Goal: Task Accomplishment & Management: Manage account settings

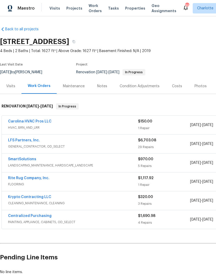
click at [40, 120] on link "Carolina HVAC Pros LLC" at bounding box center [29, 121] width 43 height 4
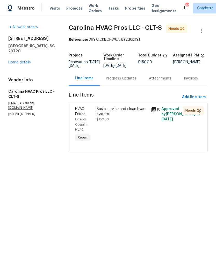
click at [128, 85] on div "Progress Updates" at bounding box center [121, 78] width 43 height 15
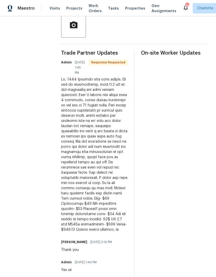
scroll to position [128, 0]
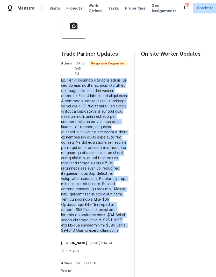
copy div "Ok, 2018 Goodman heat pump system. Was low on refrigerant, added 2.5 lbs to get…"
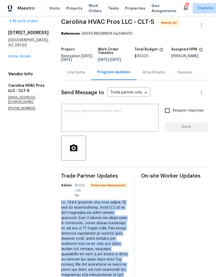
scroll to position [6, 0]
click at [80, 75] on div "Line Items" at bounding box center [76, 72] width 18 height 5
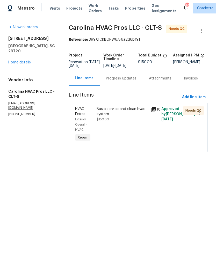
click at [79, 116] on span "HVAC Extras" at bounding box center [80, 111] width 10 height 9
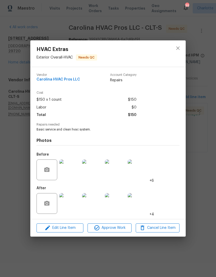
click at [73, 204] on img at bounding box center [69, 203] width 21 height 21
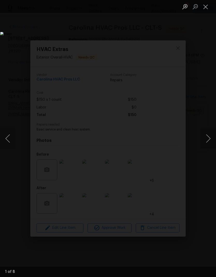
click at [205, 133] on button "Next image" at bounding box center [208, 138] width 16 height 21
click at [205, 134] on button "Next image" at bounding box center [208, 138] width 16 height 21
click at [204, 136] on button "Next image" at bounding box center [208, 138] width 16 height 21
click at [205, 138] on button "Next image" at bounding box center [208, 138] width 16 height 21
click at [206, 138] on button "Next image" at bounding box center [208, 138] width 16 height 21
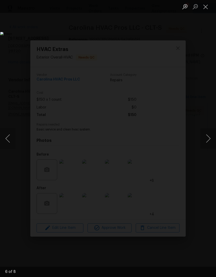
click at [206, 138] on button "Next image" at bounding box center [208, 138] width 16 height 21
click at [208, 138] on button "Next image" at bounding box center [208, 138] width 16 height 21
click at [209, 136] on button "Next image" at bounding box center [208, 138] width 16 height 21
click at [208, 135] on button "Next image" at bounding box center [208, 138] width 16 height 21
click at [206, 137] on button "Next image" at bounding box center [208, 138] width 16 height 21
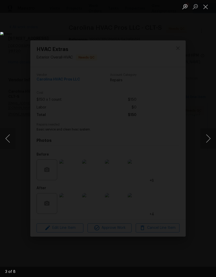
click at [205, 7] on button "Close lightbox" at bounding box center [205, 6] width 10 height 9
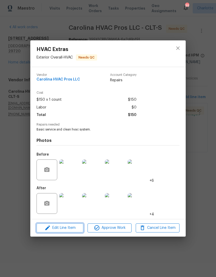
click at [66, 228] on span "Edit Line Item" at bounding box center [60, 227] width 44 height 6
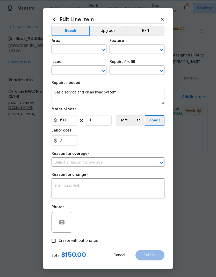
type input "Exterior Overall"
type input "HVAC"
type input "HVAC Extras"
type input "Add A Task $1.00"
type input "I can't find the right prefill"
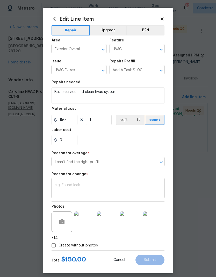
click at [90, 186] on textarea at bounding box center [108, 188] width 107 height 11
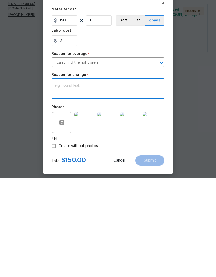
click at [106, 183] on textarea at bounding box center [108, 188] width 107 height 11
paste textarea "Ok, 2018 Goodman heat pump system. Was low on refrigerant, added 2.5 lbs to get…"
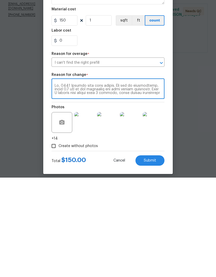
scroll to position [54, 0]
type textarea "Ok, 2018 Goodman heat pump system. Was low on refrigerant, added 2.5 lbs to get…"
click at [71, 135] on input "0" at bounding box center [64, 140] width 26 height 10
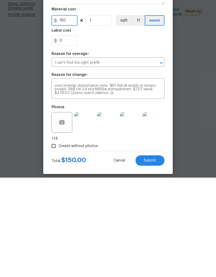
click at [70, 115] on input "150" at bounding box center [64, 120] width 26 height 10
click at [69, 115] on input "150" at bounding box center [64, 120] width 26 height 10
click at [71, 115] on input "150" at bounding box center [64, 120] width 26 height 10
type input "540"
click at [149, 183] on textarea at bounding box center [108, 188] width 107 height 11
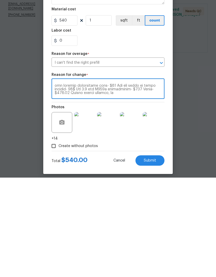
click at [155, 258] on span "Submit" at bounding box center [149, 260] width 12 height 4
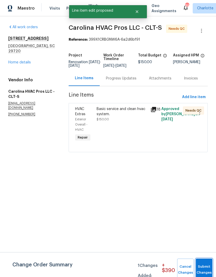
click at [206, 272] on span "Submit Changes" at bounding box center [203, 269] width 11 height 12
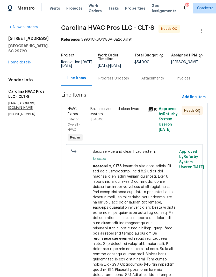
click at [114, 81] on div "Progress Updates" at bounding box center [113, 78] width 31 height 5
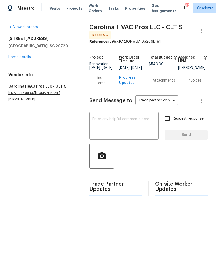
click at [112, 126] on textarea at bounding box center [123, 126] width 63 height 18
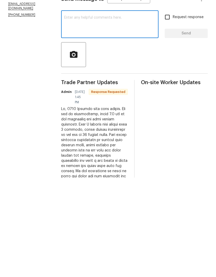
scroll to position [6, 0]
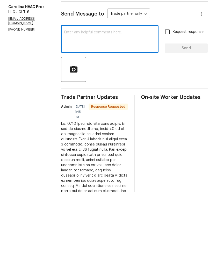
click at [95, 115] on textarea at bounding box center [109, 124] width 91 height 18
type textarea "Updated, thank you"
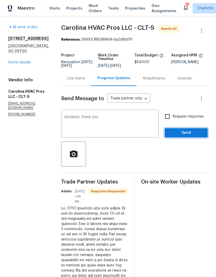
click at [191, 128] on button "Send" at bounding box center [185, 133] width 43 height 10
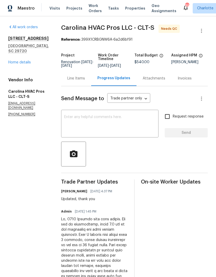
click at [20, 54] on div "4131 Doe Ridge Ln Lancaster, SC 29720 Home details" at bounding box center [28, 50] width 40 height 29
click at [21, 60] on link "Home details" at bounding box center [19, 62] width 22 height 4
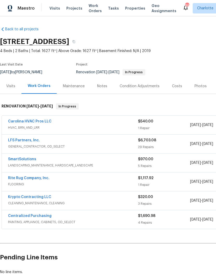
click at [22, 139] on link "LFS Partners, Inc." at bounding box center [24, 140] width 32 height 4
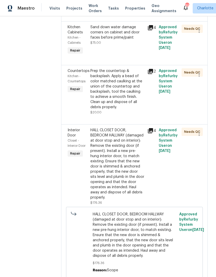
scroll to position [291, 0]
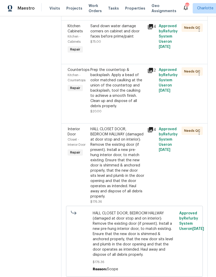
click at [151, 126] on icon at bounding box center [150, 129] width 6 height 6
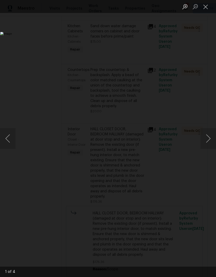
click at [210, 139] on button "Next image" at bounding box center [208, 138] width 16 height 21
click at [208, 138] on button "Next image" at bounding box center [208, 138] width 16 height 21
click at [207, 138] on button "Next image" at bounding box center [208, 138] width 16 height 21
click at [207, 139] on button "Next image" at bounding box center [208, 138] width 16 height 21
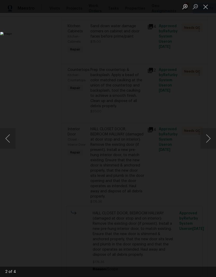
click at [203, 3] on button "Close lightbox" at bounding box center [205, 6] width 10 height 9
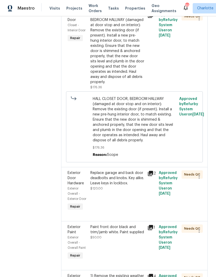
scroll to position [408, 0]
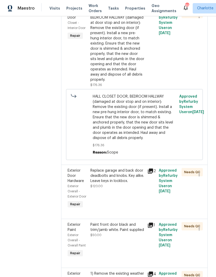
click at [149, 168] on icon at bounding box center [150, 170] width 5 height 5
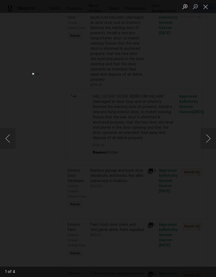
click at [207, 138] on button "Next image" at bounding box center [208, 138] width 16 height 21
click at [208, 136] on button "Next image" at bounding box center [208, 138] width 16 height 21
click at [207, 138] on button "Next image" at bounding box center [208, 138] width 16 height 21
click at [208, 138] on button "Next image" at bounding box center [208, 138] width 16 height 21
click at [206, 5] on button "Close lightbox" at bounding box center [205, 6] width 10 height 9
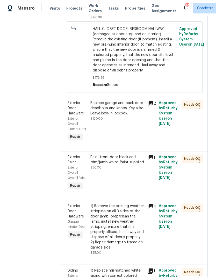
scroll to position [476, 0]
click at [147, 154] on icon at bounding box center [150, 157] width 6 height 6
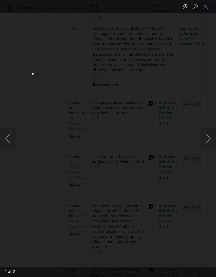
click at [209, 136] on button "Next image" at bounding box center [208, 138] width 16 height 21
click at [206, 135] on button "Next image" at bounding box center [208, 138] width 16 height 21
click at [205, 6] on button "Close lightbox" at bounding box center [205, 6] width 10 height 9
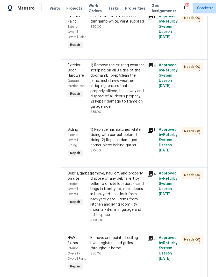
scroll to position [616, 0]
click at [148, 127] on icon at bounding box center [150, 129] width 5 height 5
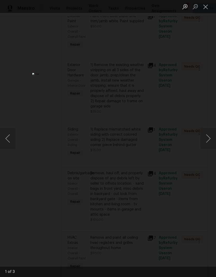
click at [206, 137] on button "Next image" at bounding box center [208, 138] width 16 height 21
click at [208, 139] on button "Next image" at bounding box center [208, 138] width 16 height 21
click at [208, 140] on button "Next image" at bounding box center [208, 138] width 16 height 21
click at [209, 138] on button "Next image" at bounding box center [208, 138] width 16 height 21
click at [208, 137] on button "Next image" at bounding box center [208, 138] width 16 height 21
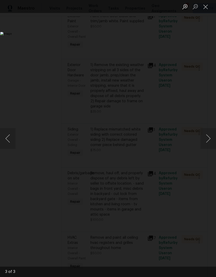
click at [207, 130] on button "Next image" at bounding box center [208, 138] width 16 height 21
click at [204, 6] on button "Close lightbox" at bounding box center [205, 6] width 10 height 9
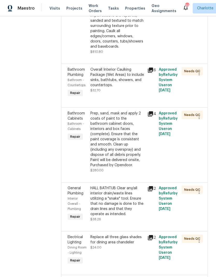
scroll to position [924, 0]
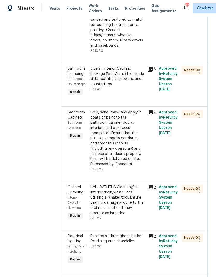
click at [147, 110] on icon at bounding box center [150, 113] width 6 height 6
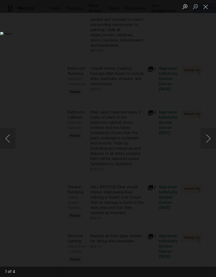
click at [209, 137] on button "Next image" at bounding box center [208, 138] width 16 height 21
click at [210, 137] on button "Next image" at bounding box center [208, 138] width 16 height 21
click at [212, 137] on button "Next image" at bounding box center [208, 138] width 16 height 21
click at [210, 136] on button "Next image" at bounding box center [208, 138] width 16 height 21
click at [210, 137] on button "Next image" at bounding box center [208, 138] width 16 height 21
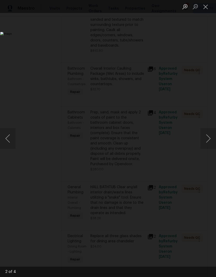
click at [209, 139] on button "Next image" at bounding box center [208, 138] width 16 height 21
click at [210, 139] on button "Next image" at bounding box center [208, 138] width 16 height 21
click at [208, 136] on button "Next image" at bounding box center [208, 138] width 16 height 21
click at [209, 134] on button "Next image" at bounding box center [208, 138] width 16 height 21
click at [206, 6] on button "Close lightbox" at bounding box center [205, 6] width 10 height 9
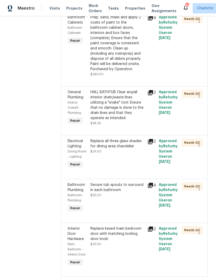
scroll to position [1022, 0]
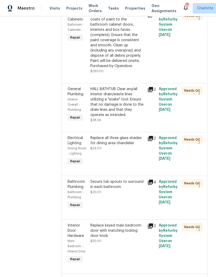
click at [149, 136] on icon at bounding box center [150, 138] width 5 height 5
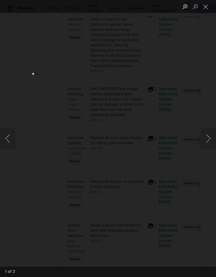
click at [208, 140] on button "Next image" at bounding box center [208, 138] width 16 height 21
click at [205, 138] on button "Next image" at bounding box center [208, 138] width 16 height 21
click at [208, 8] on button "Close lightbox" at bounding box center [205, 6] width 10 height 9
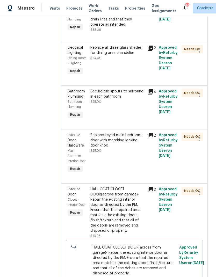
scroll to position [1113, 0]
click at [149, 187] on icon at bounding box center [150, 189] width 5 height 5
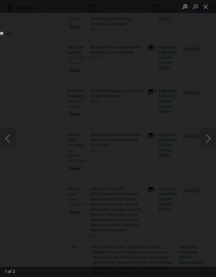
click at [209, 140] on button "Next image" at bounding box center [208, 138] width 16 height 21
click at [206, 142] on button "Next image" at bounding box center [208, 138] width 16 height 21
click at [206, 6] on button "Close lightbox" at bounding box center [205, 6] width 10 height 9
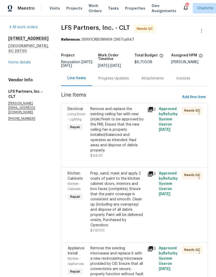
scroll to position [0, 0]
click at [148, 111] on icon at bounding box center [150, 109] width 5 height 5
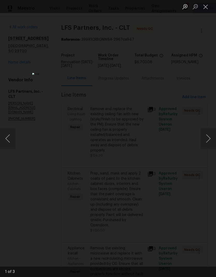
click at [205, 6] on button "Close lightbox" at bounding box center [205, 6] width 10 height 9
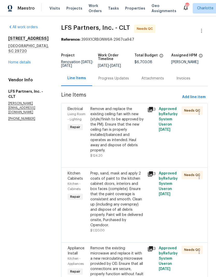
scroll to position [11, 0]
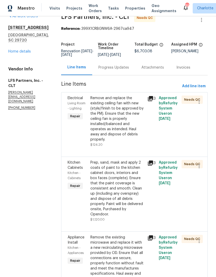
click at [150, 156] on div "Kitchen Cabinets Kitchen - Cabinets Repair Prep, sand, mask and apply 2 coats o…" at bounding box center [134, 193] width 146 height 75
click at [149, 160] on icon at bounding box center [150, 162] width 5 height 5
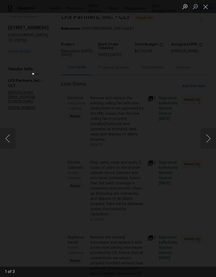
click at [208, 139] on button "Next image" at bounding box center [208, 138] width 16 height 21
click at [202, 139] on button "Next image" at bounding box center [208, 138] width 16 height 21
click at [207, 141] on button "Next image" at bounding box center [208, 138] width 16 height 21
click at [207, 6] on button "Close lightbox" at bounding box center [205, 6] width 10 height 9
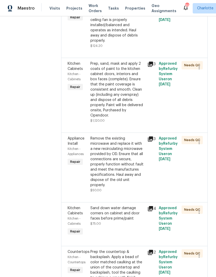
scroll to position [113, 0]
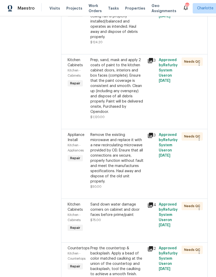
click at [150, 133] on icon at bounding box center [150, 135] width 5 height 5
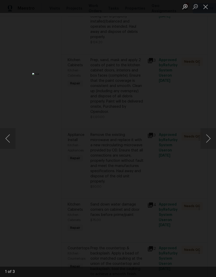
click at [204, 10] on button "Close lightbox" at bounding box center [205, 6] width 10 height 9
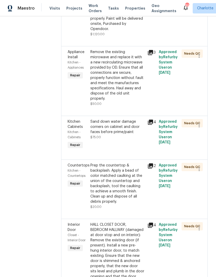
scroll to position [197, 0]
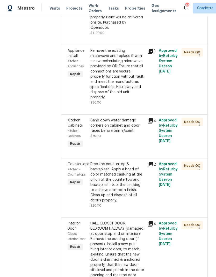
click at [148, 118] on icon at bounding box center [150, 120] width 5 height 5
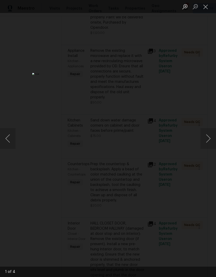
click at [210, 137] on button "Next image" at bounding box center [208, 138] width 16 height 21
click at [209, 137] on button "Next image" at bounding box center [208, 138] width 16 height 21
click at [207, 138] on button "Next image" at bounding box center [208, 138] width 16 height 21
click at [205, 6] on button "Close lightbox" at bounding box center [205, 6] width 10 height 9
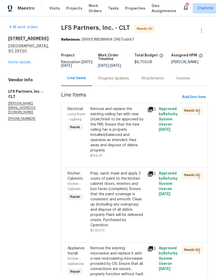
scroll to position [0, 0]
click at [22, 63] on div "4131 Doe Ridge Ln Lancaster, SC 29720 Home details" at bounding box center [28, 50] width 40 height 29
click at [26, 64] on link "Home details" at bounding box center [19, 62] width 22 height 4
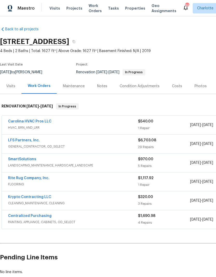
click at [21, 159] on link "SmartSolutions" at bounding box center [22, 159] width 28 height 4
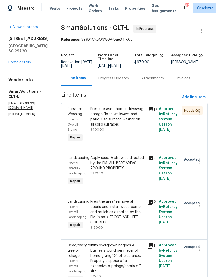
click at [122, 81] on div "Progress Updates" at bounding box center [113, 78] width 31 height 5
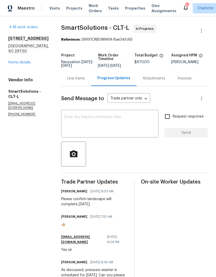
copy div "Please confirm landscape will complete tomorrow."
click at [101, 126] on textarea at bounding box center [109, 124] width 91 height 18
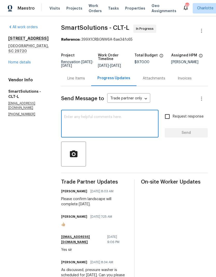
click at [96, 123] on textarea at bounding box center [109, 124] width 91 height 18
click at [84, 121] on textarea at bounding box center [109, 124] width 91 height 18
paste textarea "Please confirm landscape will complete tomorrow."
type textarea "Please confirm landscape will complete tomorrow."
click at [168, 121] on input "Request response" at bounding box center [167, 116] width 11 height 11
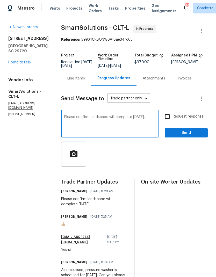
checkbox input "true"
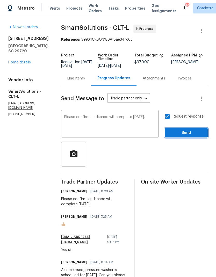
click at [188, 135] on span "Send" at bounding box center [186, 133] width 35 height 6
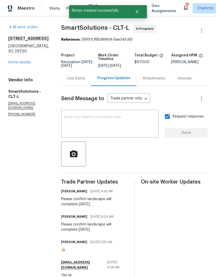
click at [22, 60] on link "Home details" at bounding box center [19, 62] width 22 height 4
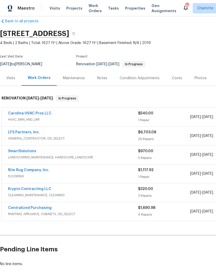
scroll to position [8, 0]
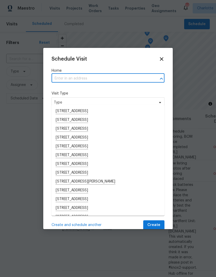
scroll to position [21, 0]
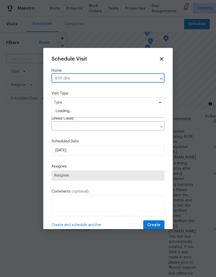
type input "4131 doe"
click at [160, 57] on icon at bounding box center [161, 59] width 6 height 6
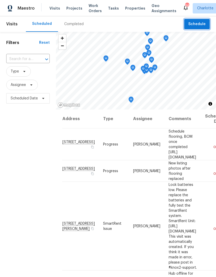
scroll to position [0, 0]
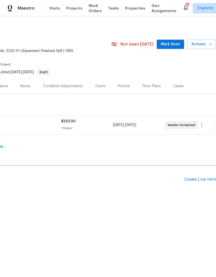
scroll to position [0, 77]
click at [172, 47] on span "Mark Seen" at bounding box center [170, 44] width 19 height 6
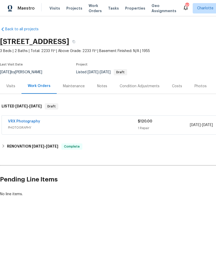
scroll to position [0, 0]
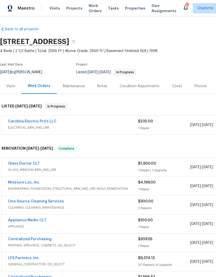
click at [14, 162] on link "Glass Doctor CLT" at bounding box center [24, 164] width 32 height 4
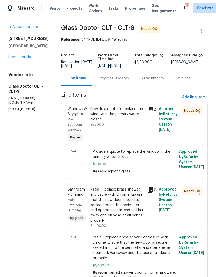
click at [148, 107] on icon at bounding box center [150, 109] width 5 height 5
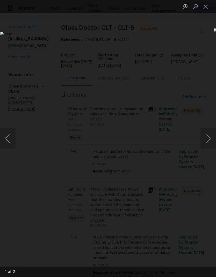
click at [208, 137] on button "Next image" at bounding box center [208, 138] width 16 height 21
click at [206, 137] on button "Next image" at bounding box center [208, 138] width 16 height 21
click at [206, 136] on button "Next image" at bounding box center [208, 138] width 16 height 21
click at [206, 134] on button "Next image" at bounding box center [208, 138] width 16 height 21
click at [205, 6] on button "Close lightbox" at bounding box center [205, 6] width 10 height 9
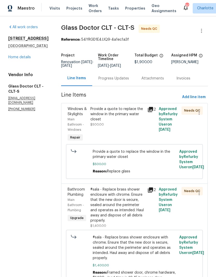
scroll to position [20, 0]
click at [148, 107] on icon at bounding box center [150, 109] width 5 height 5
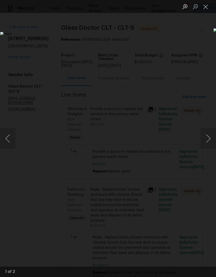
click at [208, 138] on button "Next image" at bounding box center [208, 138] width 16 height 21
click at [204, 9] on button "Close lightbox" at bounding box center [205, 6] width 10 height 9
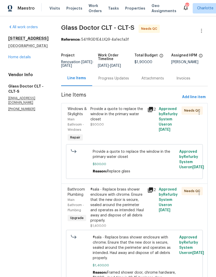
click at [148, 187] on icon at bounding box center [150, 189] width 5 height 5
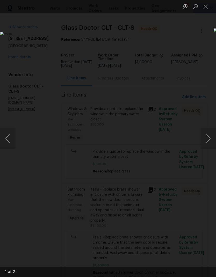
click at [208, 141] on button "Next image" at bounding box center [208, 138] width 16 height 21
click at [206, 138] on button "Next image" at bounding box center [208, 138] width 16 height 21
click at [204, 138] on button "Next image" at bounding box center [208, 138] width 16 height 21
click at [210, 134] on button "Next image" at bounding box center [208, 138] width 16 height 21
click at [205, 6] on button "Close lightbox" at bounding box center [205, 6] width 10 height 9
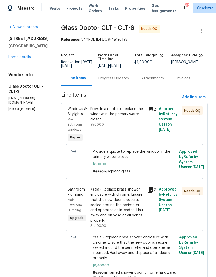
click at [148, 107] on icon at bounding box center [150, 109] width 5 height 5
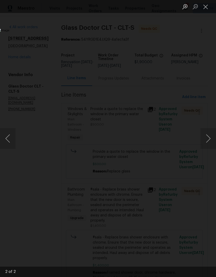
click at [207, 137] on button "Next image" at bounding box center [208, 138] width 16 height 21
click at [209, 135] on button "Next image" at bounding box center [208, 138] width 16 height 21
click at [206, 8] on button "Close lightbox" at bounding box center [205, 6] width 10 height 9
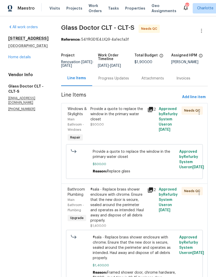
click at [98, 76] on div "Progress Updates" at bounding box center [113, 78] width 31 height 5
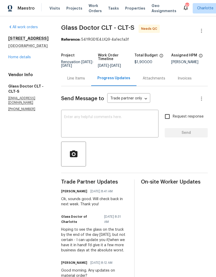
click at [100, 123] on textarea at bounding box center [109, 124] width 91 height 18
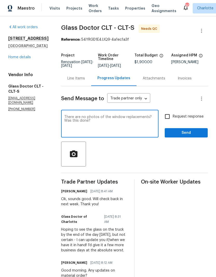
type textarea "There are no photos of the window replacements? Was this done?"
click at [170, 115] on input "Request response" at bounding box center [167, 116] width 11 height 11
checkbox input "true"
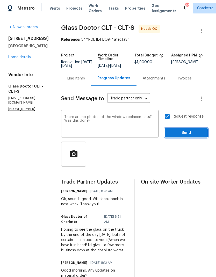
click at [198, 131] on span "Send" at bounding box center [186, 133] width 35 height 6
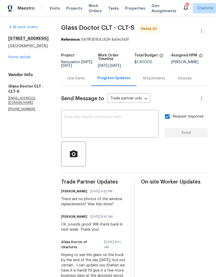
click at [67, 78] on div "Line Items" at bounding box center [76, 78] width 18 height 5
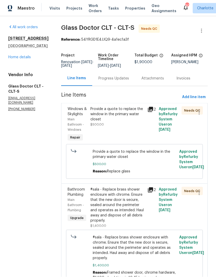
scroll to position [5, 0]
click at [148, 106] on icon at bounding box center [150, 109] width 6 height 6
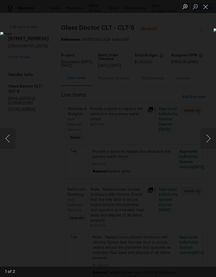
click at [208, 138] on button "Next image" at bounding box center [208, 138] width 16 height 21
click at [208, 137] on button "Next image" at bounding box center [208, 138] width 16 height 21
click at [208, 6] on button "Close lightbox" at bounding box center [205, 6] width 10 height 9
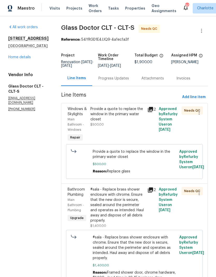
scroll to position [0, 0]
click at [15, 60] on div "2405 Falling Leaf Ct Rock Hill, SC 29732 Home details" at bounding box center [28, 48] width 40 height 24
click at [16, 59] on link "Home details" at bounding box center [19, 57] width 22 height 4
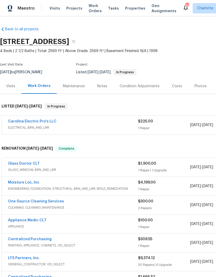
click at [17, 121] on link "Carolina Electric Pro's LLC" at bounding box center [32, 121] width 48 height 4
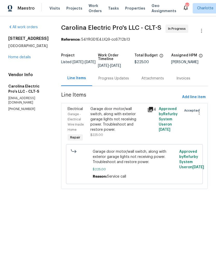
click at [122, 81] on div "Progress Updates" at bounding box center [113, 78] width 31 height 5
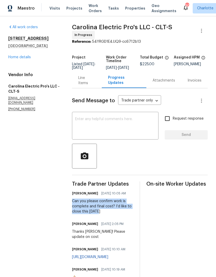
copy div "Can you please confirm work is complete and final cost? I’d like to close this …"
click at [108, 133] on textarea at bounding box center [115, 126] width 80 height 18
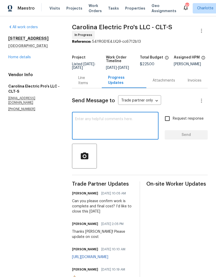
click at [108, 132] on textarea at bounding box center [115, 126] width 80 height 18
click at [89, 123] on textarea at bounding box center [115, 126] width 80 height 18
click at [92, 123] on textarea at bounding box center [115, 126] width 80 height 18
paste textarea "Can you please confirm work is complete and final cost? I’d like to close this …"
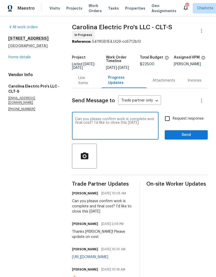
type textarea "Can you please confirm work is complete and final cost? I’d like to close this …"
click at [168, 121] on input "Request response" at bounding box center [167, 118] width 11 height 11
checkbox input "true"
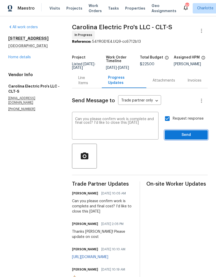
click at [196, 135] on button "Send" at bounding box center [185, 135] width 43 height 10
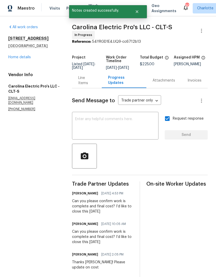
click at [10, 58] on link "Home details" at bounding box center [19, 57] width 22 height 4
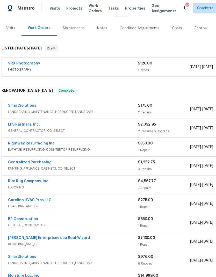
scroll to position [58, 0]
click at [16, 104] on link "SmartSolutions" at bounding box center [22, 106] width 28 height 4
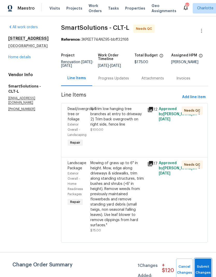
click at [202, 267] on button "Submit Changes" at bounding box center [202, 269] width 17 height 22
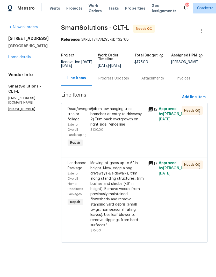
click at [80, 117] on span "Dead/overgrown tree or foliage" at bounding box center [81, 114] width 28 height 14
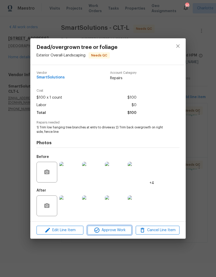
click at [118, 231] on span "Approve Work" at bounding box center [109, 230] width 41 height 6
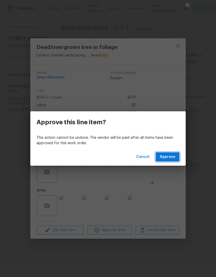
click at [174, 157] on span "Approve" at bounding box center [168, 157] width 16 height 6
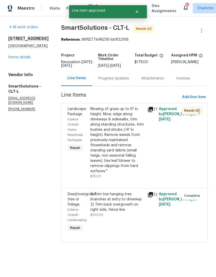
click at [74, 122] on span "Exterior Overall - Home Readiness Packages" at bounding box center [74, 130] width 15 height 24
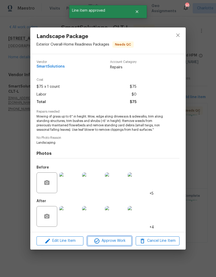
click at [120, 241] on span "Approve Work" at bounding box center [109, 240] width 41 height 6
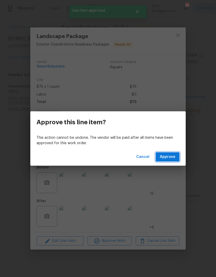
click at [171, 158] on span "Approve" at bounding box center [168, 157] width 16 height 6
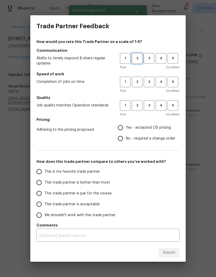
click at [137, 59] on span "2" at bounding box center [137, 58] width 10 height 6
click at [135, 82] on span "2" at bounding box center [137, 82] width 10 height 6
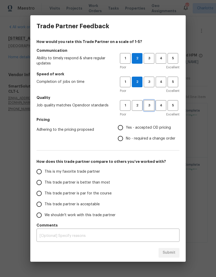
click at [148, 104] on span "3" at bounding box center [149, 105] width 10 height 6
click at [122, 127] on input "Yes - accepted OD pricing" at bounding box center [120, 127] width 11 height 11
radio input "true"
click at [43, 196] on input "This trade partner is par for the course" at bounding box center [39, 193] width 11 height 11
click at [129, 237] on textarea at bounding box center [108, 236] width 136 height 4
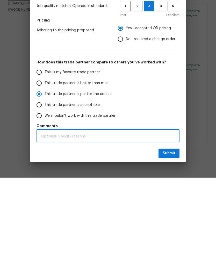
radio input "true"
type textarea "C"
radio input "false"
type textarea "Co"
radio input "false"
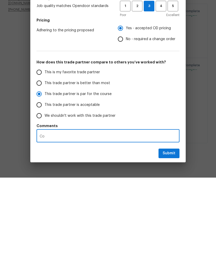
type textarea "C"
radio input "false"
type textarea "M"
radio input "false"
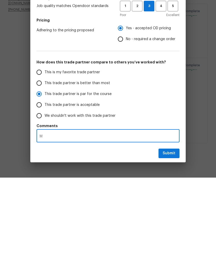
type textarea "Mu"
radio input "false"
type textarea "Mul"
radio input "false"
type textarea "Mult"
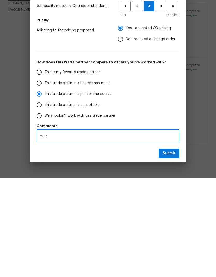
radio input "false"
type textarea "Multi"
radio input "false"
type textarea "Multip"
radio input "false"
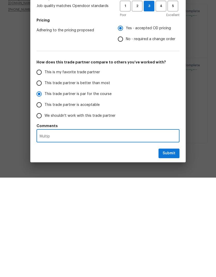
type textarea "Multipl"
radio input "false"
type textarea "Multiple"
radio input "false"
type textarea "Multiple"
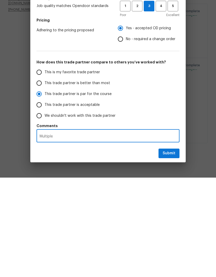
radio input "false"
type textarea "Multiple d"
radio input "false"
type textarea "Multiple de"
radio input "false"
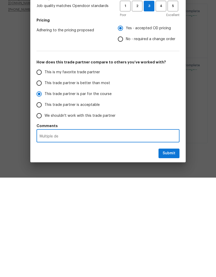
type textarea "Multiple del"
radio input "false"
type textarea "Multiple dela"
radio input "false"
type textarea "Multiple delay"
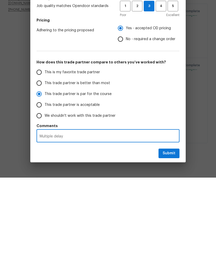
radio input "false"
type textarea "Multiple delays"
radio input "false"
type textarea "Multiple delays"
radio input "false"
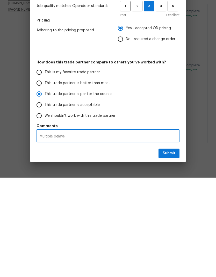
type textarea "Multiple delays i"
radio input "false"
type textarea "Multiple delays in"
radio input "false"
type textarea "Multiple delays in"
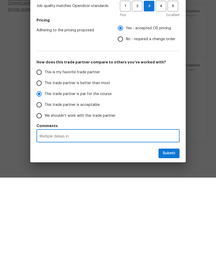
radio input "false"
type textarea "Multiple delays in f"
radio input "false"
type textarea "Multiple delays in fg"
radio input "false"
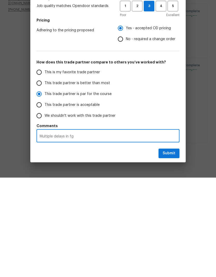
type textarea "Multiple delays in fge"
radio input "false"
type textarea "Multiple delays in fget"
radio input "false"
type textarea "Multiple delays in fge"
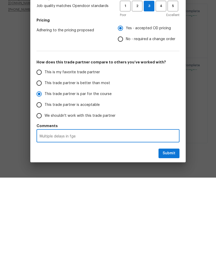
radio input "false"
type textarea "Multiple delays in fg"
radio input "false"
type textarea "Multiple delays in f"
radio input "false"
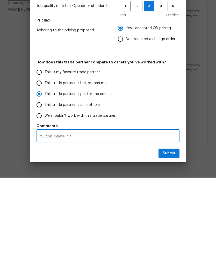
type textarea "Multiple delays in"
radio input "false"
type textarea "Multiple delays in"
radio input "false"
type textarea "Multiple delays in"
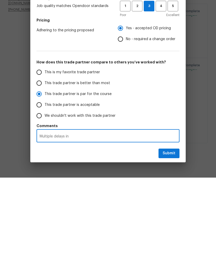
radio input "false"
type textarea "Multiple delays in g"
radio input "false"
type textarea "Multiple delays in ge"
radio input "false"
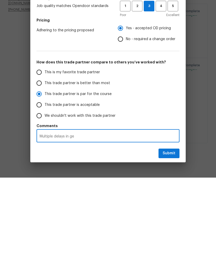
type textarea "Multiple delays in get"
radio input "false"
type textarea "Multiple delays in gett"
radio input "false"
type textarea "Multiple delays in getti"
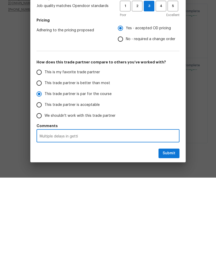
radio input "false"
type textarea "Multiple delays in gettin"
radio input "false"
type textarea "Multiple delays in getting"
radio input "false"
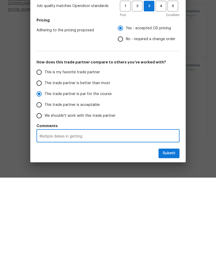
type textarea "Multiple delays in getting"
radio input "false"
type textarea "Multiple delays in getting w"
radio input "false"
type textarea "Multiple delays in getting wo"
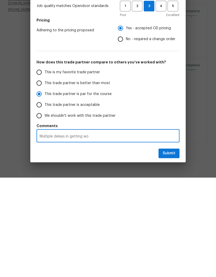
radio input "false"
type textarea "Multiple delays in getting wor"
radio input "false"
type textarea "Multiple delays in getting work"
radio input "false"
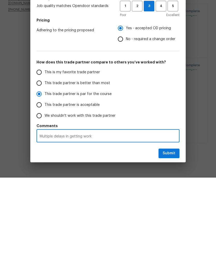
type textarea "Multiple delays in getting work"
radio input "false"
type textarea "Multiple delays in getting work c"
radio input "false"
type textarea "Multiple delays in getting work co"
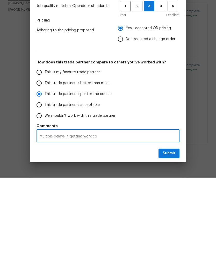
radio input "false"
type textarea "Multiple delays in getting work co p"
radio input "false"
type textarea "Multiple delays in getting work co pl"
radio input "false"
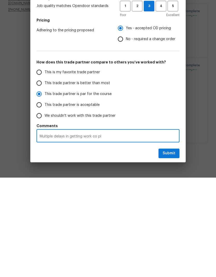
type textarea "Multiple delays in getting work co ple"
radio input "false"
type textarea "Multiple delays in getting work co plet"
radio input "false"
type textarea "Multiple delays in getting work co plete"
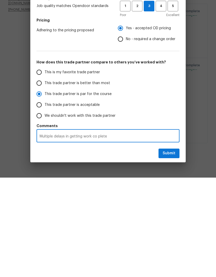
radio input "false"
type textarea "Multiple delays in getting work co plet"
radio input "false"
type textarea "Multiple delays in getting work co ple"
radio input "false"
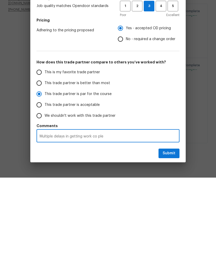
type textarea "Multiple delays in getting work co pl"
radio input "false"
type textarea "Multiple delays in getting work co p"
radio input "false"
type textarea "Multiple delays in getting work co"
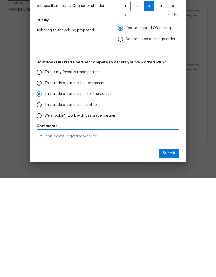
radio input "false"
type textarea "Multiple delays in getting work co"
radio input "false"
type textarea "Multiple delays in getting work com"
radio input "false"
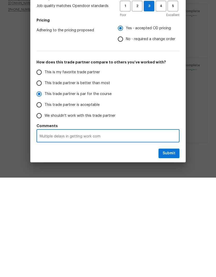
type textarea "Multiple delays in getting work comp"
radio input "false"
type textarea "Multiple delays in getting work compl"
radio input "false"
type textarea "Multiple delays in getting work comple"
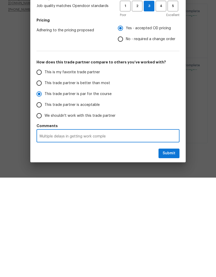
radio input "false"
type textarea "Multiple delays in getting work complet"
radio input "false"
type textarea "Multiple delays in getting work complete"
radio input "false"
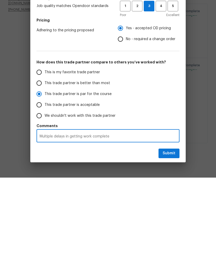
type textarea "Multiple delays in getting work completed"
radio input "false"
type textarea "Multiple delays in getting work completed"
radio input "false"
type textarea "Multiple delays in getting work completed w"
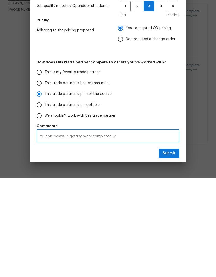
radio input "false"
type textarea "Multiple delays in getting work completed wi"
radio input "false"
type textarea "Multiple delays in getting work completed wit"
radio input "false"
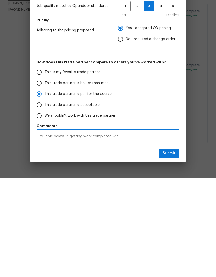
type textarea "Multiple delays in getting work completed with"
radio input "false"
type textarea "Multiple delays in getting work completed witho"
radio input "false"
type textarea "Multiple delays in getting work completed withou"
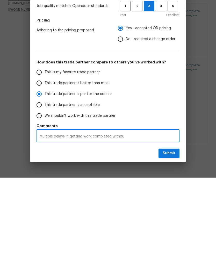
radio input "false"
type textarea "Multiple delays in getting work completed without"
radio input "false"
type textarea "Multiple delays in getting work completed without"
radio input "false"
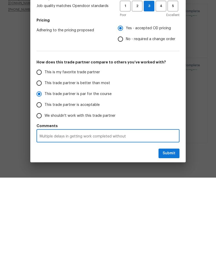
type textarea "Multiple delays in getting work completed without a"
radio input "false"
type textarea "Multiple delays in getting work completed without an"
radio input "false"
type textarea "Multiple delays in getting work completed without any"
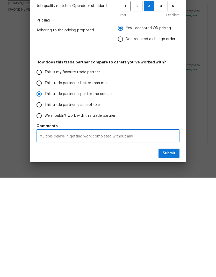
radio input "false"
type textarea "Multiple delays in getting work completed without any"
radio input "false"
type textarea "Multiple delays in getting work completed without any n"
radio input "false"
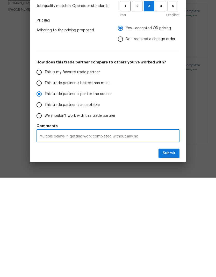
type textarea "Multiple delays in getting work completed without any not"
radio input "false"
type textarea "Multiple delays in getting work completed without any noti"
radio input "false"
type textarea "Multiple delays in getting work completed without any notif"
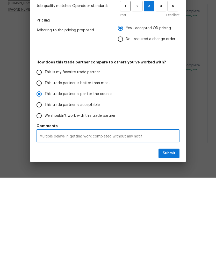
radio input "false"
type textarea "Multiple delays in getting work completed without any notifi"
radio input "false"
type textarea "Multiple delays in getting work completed without any notific"
radio input "false"
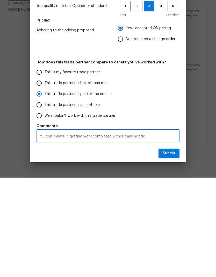
type textarea "Multiple delays in getting work completed without any notifica"
radio input "false"
type textarea "Multiple delays in getting work completed without any notificat"
radio input "false"
type textarea "Multiple delays in getting work completed without any notificati"
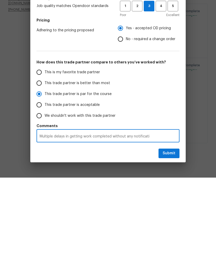
radio input "false"
type textarea "Multiple delays in getting work completed without any notificatio"
radio input "false"
type textarea "Multiple delays in getting work completed without any notification"
radio input "false"
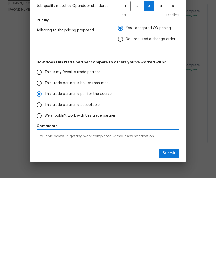
type textarea "Multiple delays in getting work completed without any notification"
radio input "false"
type textarea "Multiple delays in getting work completed without any notification o"
radio input "false"
type textarea "Multiple delays in getting work completed without any notification of"
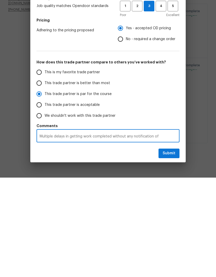
radio input "false"
type textarea "Multiple delays in getting work completed without any notification of"
radio input "false"
type textarea "Multiple delays in getting work completed without any notification of d"
radio input "false"
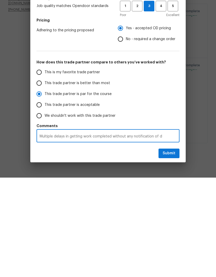
type textarea "Multiple delays in getting work completed without any notification of de"
radio input "false"
type textarea "Multiple delays in getting work completed without any notification of del"
radio input "false"
type textarea "Multiple delays in getting work completed without any notification of dela"
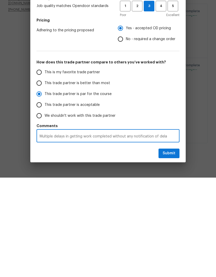
radio input "false"
type textarea "Multiple delays in getting work completed without any notification of delay"
radio input "false"
click at [173, 249] on span "Submit" at bounding box center [168, 252] width 13 height 6
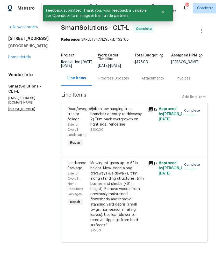
click at [12, 58] on link "Home details" at bounding box center [19, 57] width 22 height 4
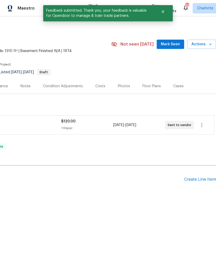
click at [171, 44] on span "Mark Seen" at bounding box center [170, 44] width 19 height 6
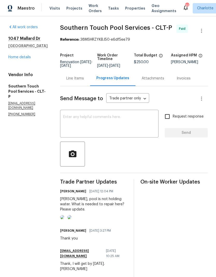
click at [13, 58] on link "Home details" at bounding box center [19, 57] width 22 height 4
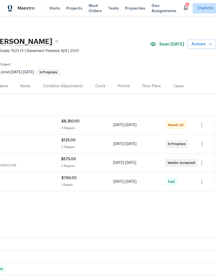
scroll to position [0, 77]
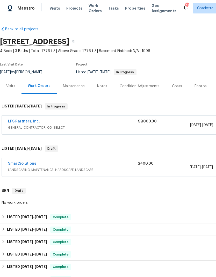
click at [16, 163] on link "SmartSolutions" at bounding box center [22, 164] width 28 height 4
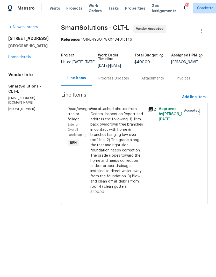
click at [118, 79] on div "Progress Updates" at bounding box center [113, 78] width 31 height 5
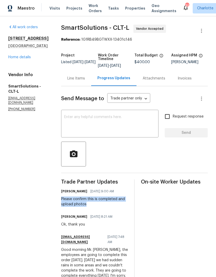
copy div "Please confirm this is completed and upload photos"
click at [109, 124] on textarea at bounding box center [109, 124] width 91 height 18
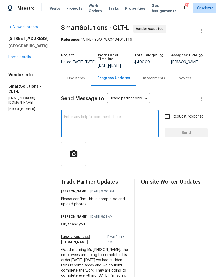
click at [109, 124] on textarea at bounding box center [109, 124] width 91 height 18
click at [91, 119] on textarea at bounding box center [109, 124] width 91 height 18
click at [84, 117] on textarea at bounding box center [109, 124] width 91 height 18
paste textarea "Please confirm this is completed and upload photos"
type textarea "Please confirm this is completed and upload photos"
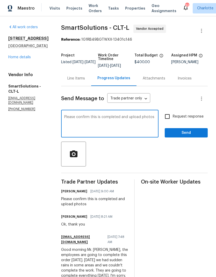
click at [166, 118] on input "Request response" at bounding box center [167, 116] width 11 height 11
checkbox input "true"
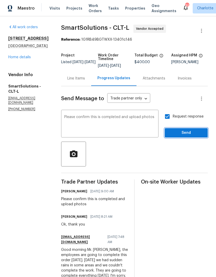
click at [193, 131] on span "Send" at bounding box center [186, 133] width 35 height 6
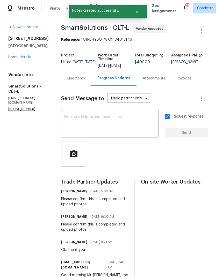
click at [15, 56] on link "Home details" at bounding box center [19, 57] width 22 height 4
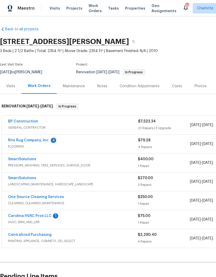
click at [16, 141] on link "Rite Rug Company, Inc." at bounding box center [28, 140] width 41 height 4
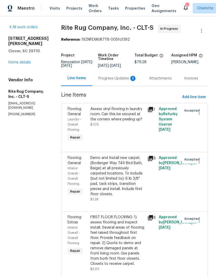
click at [123, 81] on div "Progress Updates 4" at bounding box center [117, 78] width 38 height 5
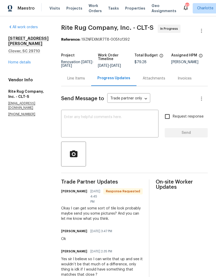
click at [121, 128] on textarea at bounding box center [109, 124] width 91 height 18
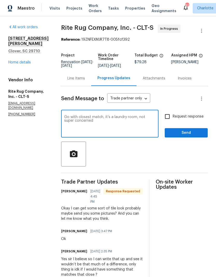
click at [108, 120] on textarea "Go with closest match, it’s a laundry room, not super concerned" at bounding box center [109, 124] width 91 height 18
type textarea "Go with closest match to existing, it’s a laundry room, not super concerned"
click at [188, 136] on span "Send" at bounding box center [186, 133] width 35 height 6
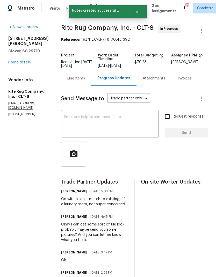
click at [13, 60] on link "Home details" at bounding box center [19, 62] width 22 height 4
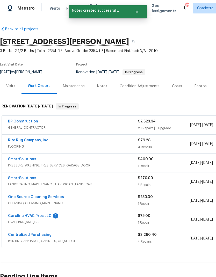
click at [27, 214] on link "Carolina HVAC Pros LLC" at bounding box center [29, 216] width 43 height 4
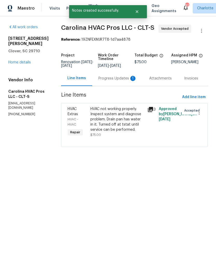
click at [127, 81] on div "Progress Updates 1" at bounding box center [117, 78] width 51 height 15
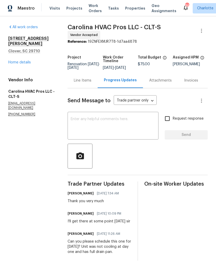
click at [80, 83] on div "Line Items" at bounding box center [83, 80] width 18 height 5
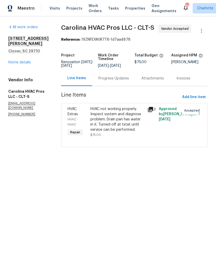
click at [118, 82] on div "Progress Updates" at bounding box center [113, 78] width 43 height 15
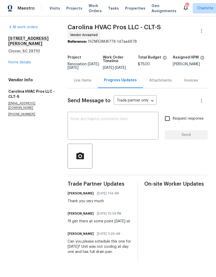
click at [26, 60] on link "Home details" at bounding box center [19, 62] width 22 height 4
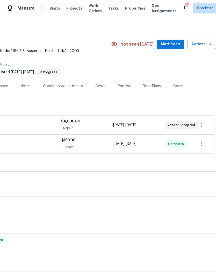
scroll to position [0, 77]
click at [172, 45] on span "Mark Seen" at bounding box center [170, 44] width 19 height 6
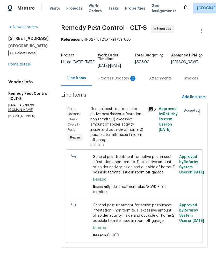
click at [112, 79] on div "Progress Updates 2" at bounding box center [117, 78] width 38 height 5
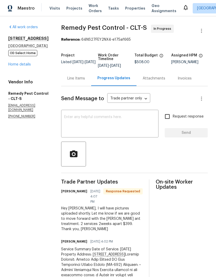
click at [70, 81] on div "Line Items" at bounding box center [76, 78] width 18 height 5
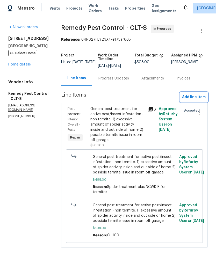
click at [196, 99] on span "Add line item" at bounding box center [194, 97] width 24 height 6
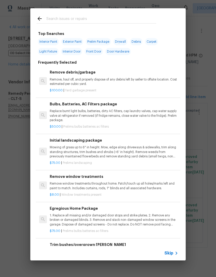
click at [95, 16] on input "text" at bounding box center [101, 20] width 110 height 8
type input "Pest"
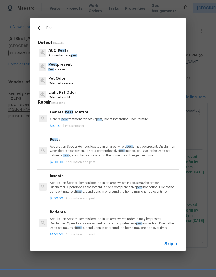
click at [70, 66] on p "Pest present" at bounding box center [60, 64] width 24 height 5
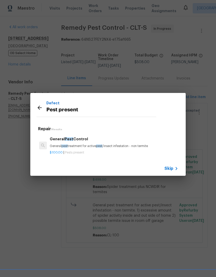
click at [109, 150] on p "$100.00 | Pests present" at bounding box center [114, 152] width 128 height 4
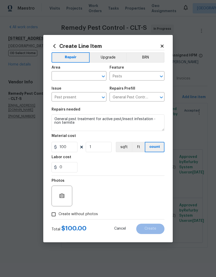
click at [80, 74] on input "text" at bounding box center [71, 76] width 40 height 8
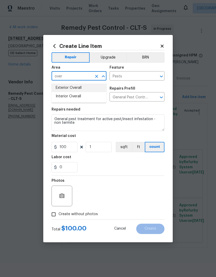
click at [91, 89] on li "Exterior Overall" at bounding box center [78, 88] width 55 height 9
type input "Exterior Overall"
click at [116, 165] on div "0" at bounding box center [107, 167] width 113 height 10
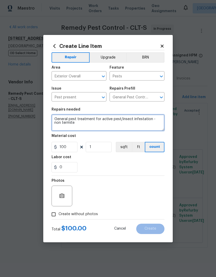
click at [59, 119] on textarea "General pest treatment for active pest/insect infestation - non termite" at bounding box center [107, 122] width 113 height 17
click at [59, 122] on textarea "General pest treatment for active pest/insect infestation - non termite" at bounding box center [107, 122] width 113 height 17
type textarea "carpenter ant treatment"
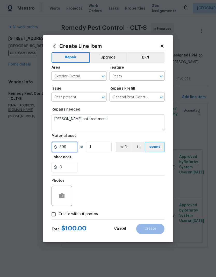
type input "399"
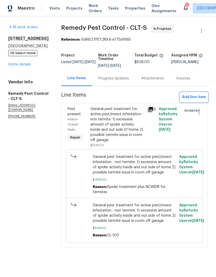
click at [201, 97] on span "Add line item" at bounding box center [194, 97] width 24 height 6
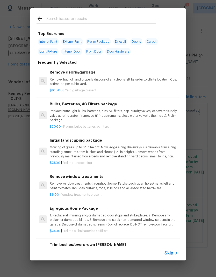
click at [84, 16] on input "text" at bounding box center [101, 20] width 110 height 8
type input "Pest"
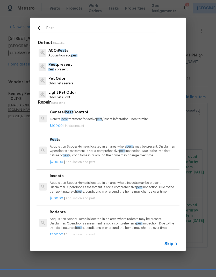
click at [54, 66] on p "Pest present" at bounding box center [60, 64] width 24 height 5
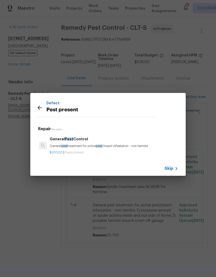
click at [56, 141] on h6 "General Pest Control" at bounding box center [114, 139] width 128 height 6
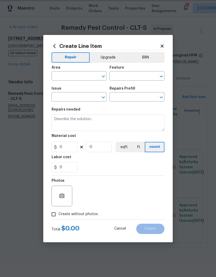
type input "Pests"
type input "Pest present"
type input "General Pest Control $100.00"
type textarea "General pest treatment for active pest/insect infestation - non termite"
type input "100"
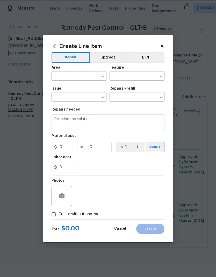
type input "1"
click at [67, 79] on input "text" at bounding box center [71, 76] width 40 height 8
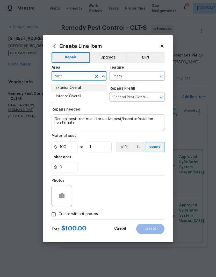
click at [64, 89] on li "Exterior Overall" at bounding box center [78, 88] width 55 height 9
type input "Exterior Overall"
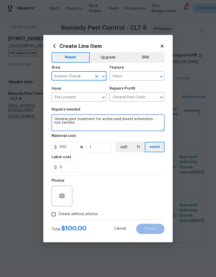
click at [57, 120] on textarea "General pest treatment for active pest/insect infestation - non termite" at bounding box center [107, 122] width 113 height 17
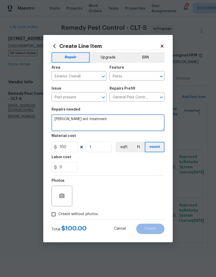
type textarea "[PERSON_NAME] ant treatment"
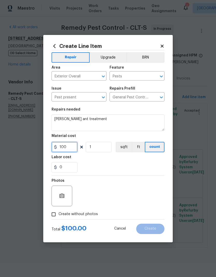
click at [74, 150] on input "100" at bounding box center [64, 147] width 26 height 10
type input "399"
click at [91, 168] on div "0" at bounding box center [107, 167] width 113 height 10
click at [49, 215] on input "Create without photos" at bounding box center [54, 214] width 10 height 10
checkbox input "true"
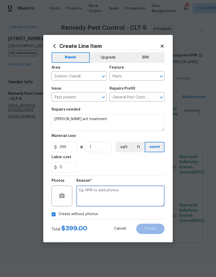
click at [148, 198] on textarea at bounding box center [120, 195] width 88 height 21
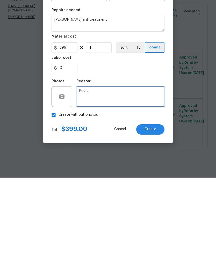
type textarea "Pests"
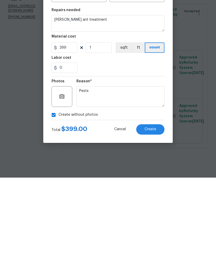
click at [155, 223] on button "Create" at bounding box center [150, 228] width 28 height 10
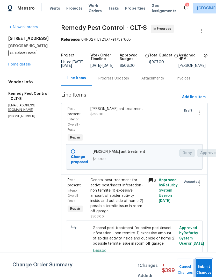
click at [206, 266] on button "Submit Changes" at bounding box center [203, 269] width 17 height 22
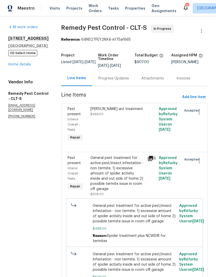
click at [110, 80] on div "Progress Updates" at bounding box center [113, 78] width 31 height 5
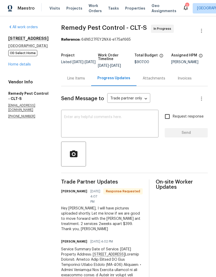
click at [68, 77] on div "Line Items" at bounding box center [76, 78] width 18 height 5
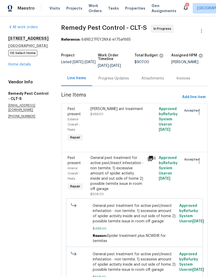
click at [148, 156] on icon at bounding box center [150, 158] width 5 height 5
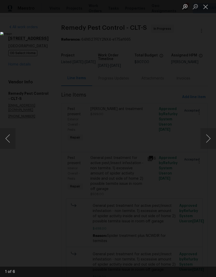
click at [207, 146] on button "Next image" at bounding box center [208, 138] width 16 height 21
click at [207, 143] on button "Next image" at bounding box center [208, 138] width 16 height 21
click at [204, 142] on button "Next image" at bounding box center [208, 138] width 16 height 21
click at [203, 141] on button "Next image" at bounding box center [208, 138] width 16 height 21
click at [9, 140] on button "Previous image" at bounding box center [8, 138] width 16 height 21
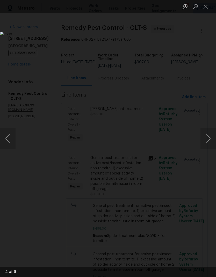
click at [204, 138] on button "Next image" at bounding box center [208, 138] width 16 height 21
click at [206, 137] on button "Next image" at bounding box center [208, 138] width 16 height 21
click at [206, 9] on button "Close lightbox" at bounding box center [205, 6] width 10 height 9
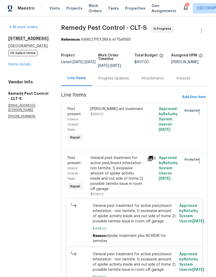
click at [108, 82] on div "Progress Updates" at bounding box center [113, 78] width 43 height 15
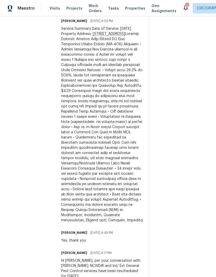
scroll to position [221, 0]
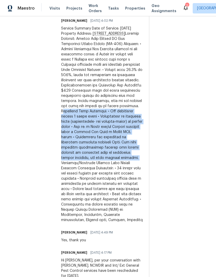
copy div "Treatment Plan Includes: • Two treatments spaced 2 weeks apart • Application of…"
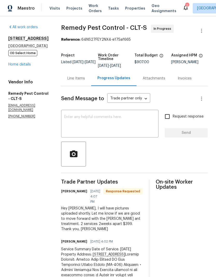
scroll to position [0, 0]
click at [75, 80] on div "Line Items" at bounding box center [76, 78] width 18 height 5
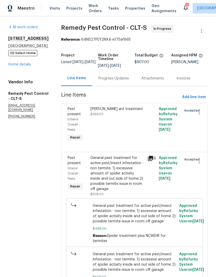
click at [68, 112] on div "Pest present" at bounding box center [77, 111] width 20 height 10
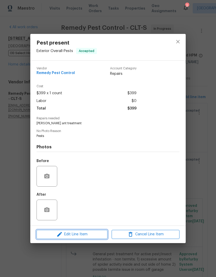
click at [79, 237] on span "Edit Line Item" at bounding box center [72, 234] width 68 height 6
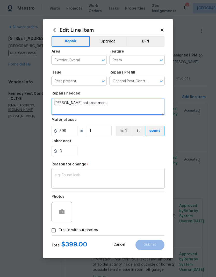
click at [119, 104] on textarea "Carpenter ant treatment" at bounding box center [107, 106] width 113 height 17
click at [79, 115] on textarea "Carpenter ant treatment" at bounding box center [107, 106] width 113 height 17
paste textarea "Treatment Plan Includes: • Two treatments spaced 2 weeks apart • Application of…"
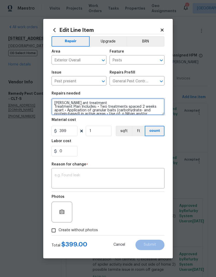
type textarea "Carpenter ant treatment Treatment Plan Includes: • Two treatments spaced 2 week…"
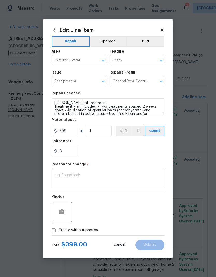
click at [120, 149] on div "0" at bounding box center [107, 151] width 113 height 10
click at [142, 183] on textarea at bounding box center [108, 178] width 107 height 11
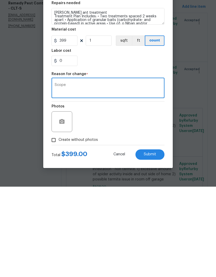
type textarea "Scope"
click at [52, 225] on input "Create without photos" at bounding box center [54, 230] width 10 height 10
checkbox input "true"
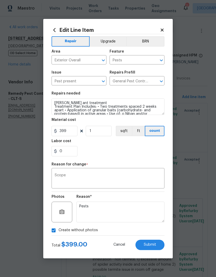
click at [157, 243] on button "Submit" at bounding box center [149, 244] width 29 height 10
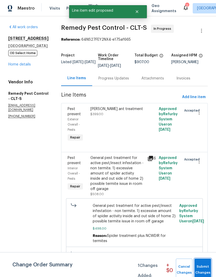
click at [203, 269] on span "Submit Changes" at bounding box center [202, 269] width 11 height 12
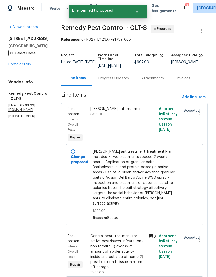
click at [110, 76] on div "Progress Updates" at bounding box center [113, 78] width 31 height 5
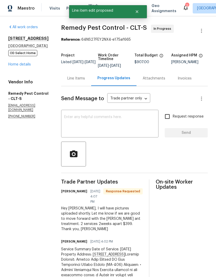
click at [110, 123] on textarea at bounding box center [109, 124] width 91 height 18
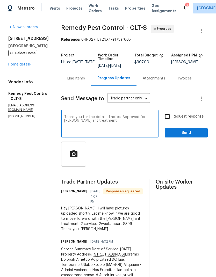
type textarea "Thank you for the detailed notes. Approved for carpenter ant treatment"
click at [170, 118] on input "Request response" at bounding box center [167, 116] width 11 height 11
checkbox input "true"
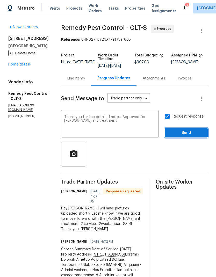
click at [190, 132] on span "Send" at bounding box center [186, 133] width 35 height 6
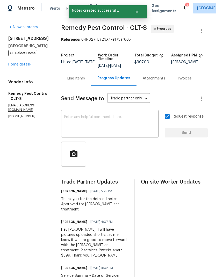
click at [13, 66] on link "Home details" at bounding box center [19, 65] width 22 height 4
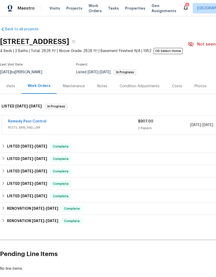
click at [37, 121] on link "Remedy Pest Control" at bounding box center [27, 121] width 38 height 4
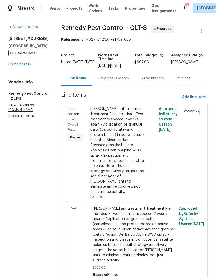
click at [109, 78] on div "Progress Updates" at bounding box center [113, 78] width 31 height 5
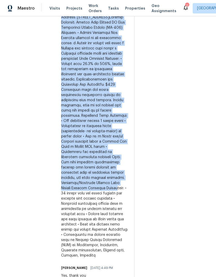
scroll to position [276, 0]
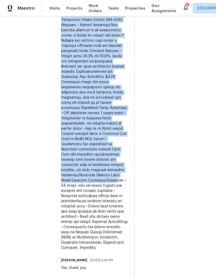
click at [86, 210] on div "Service Summary Date of Service: Tuesday, August 19, 2025 Property Address: 141…" at bounding box center [94, 123] width 67 height 253
click at [87, 207] on div "Service Summary Date of Service: Tuesday, August 19, 2025 Property Address: 141…" at bounding box center [94, 123] width 67 height 253
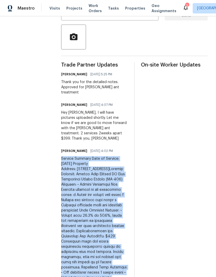
scroll to position [113, 0]
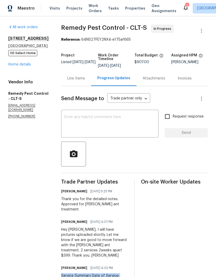
scroll to position [0, 0]
click at [25, 63] on link "Home details" at bounding box center [19, 65] width 22 height 4
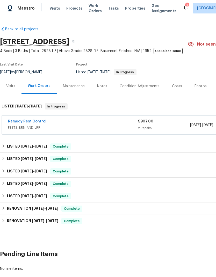
click at [105, 86] on div "Notes" at bounding box center [102, 86] width 10 height 5
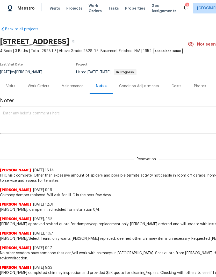
click at [120, 123] on textarea at bounding box center [146, 120] width 286 height 18
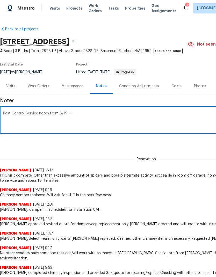
click at [63, 108] on div "Pest Control Service notes from 8/19 — x ​" at bounding box center [146, 120] width 292 height 26
click at [65, 113] on textarea "Pest Control Service notes from 8/19 —" at bounding box center [146, 120] width 286 height 18
click at [168, 121] on textarea "Pest Control Service notes from 8/19 —" at bounding box center [146, 120] width 286 height 18
click at [61, 112] on textarea "Pest Control Service notes from 8/19 —" at bounding box center [146, 120] width 286 height 18
click at [65, 113] on textarea "Pest Control Service notes from 8/19 —" at bounding box center [146, 120] width 286 height 18
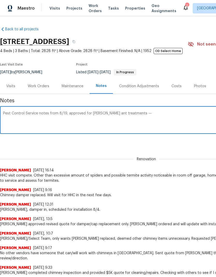
click at [181, 115] on textarea "Pest Control Service notes from 8/19, approved for carpenter ant treatments —" at bounding box center [146, 120] width 286 height 18
paste textarea "Service Summary Date of Service: Tuesday, August 19, 2025 Property Address: 141…"
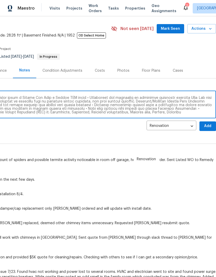
scroll to position [16, 77]
type textarea "Pest Control Service notes from 8/19, approved for carpenter ant treatments — S…"
click at [211, 125] on button "Add" at bounding box center [207, 126] width 17 height 10
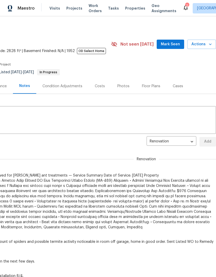
scroll to position [0, 77]
click at [173, 44] on span "Mark Seen" at bounding box center [170, 44] width 19 height 6
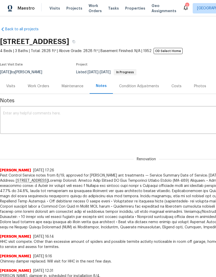
scroll to position [0, 0]
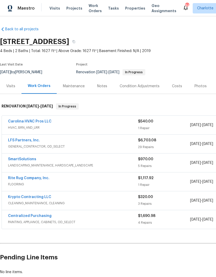
click at [18, 177] on link "Rite Rug Company, Inc." at bounding box center [28, 178] width 41 height 4
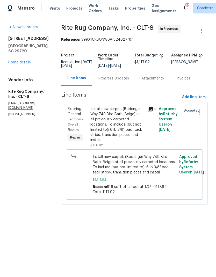
click at [123, 81] on div "Progress Updates" at bounding box center [113, 78] width 31 height 5
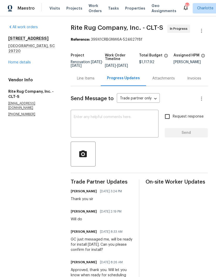
click at [113, 133] on textarea at bounding box center [114, 124] width 81 height 18
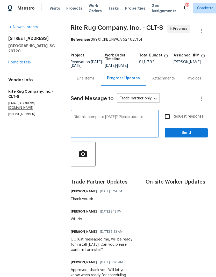
type textarea "Did this complete today? Please update"
click at [163, 122] on input "Request response" at bounding box center [167, 116] width 11 height 11
checkbox input "true"
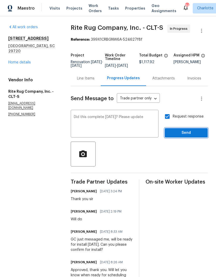
click at [198, 136] on span "Send" at bounding box center [186, 133] width 35 height 6
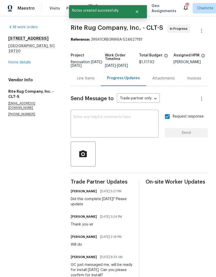
click at [11, 60] on link "Home details" at bounding box center [19, 62] width 22 height 4
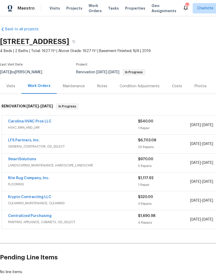
click at [34, 196] on link "Krypto Contracting LLC" at bounding box center [29, 197] width 43 height 4
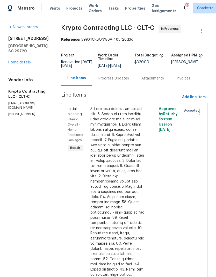
click at [121, 85] on div "Progress Updates" at bounding box center [113, 78] width 43 height 15
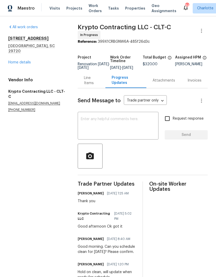
click at [11, 60] on link "Home details" at bounding box center [19, 62] width 22 height 4
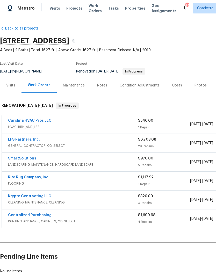
scroll to position [1, 0]
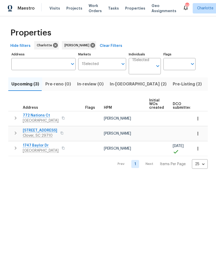
click at [200, 150] on icon "button" at bounding box center [197, 148] width 5 height 5
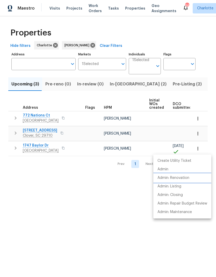
click at [194, 178] on li "Admin: Renovation" at bounding box center [182, 177] width 58 height 9
click at [32, 144] on div at bounding box center [108, 138] width 216 height 277
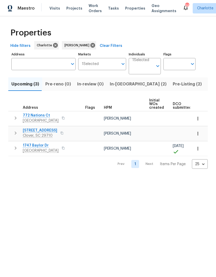
click at [33, 145] on span "1747 Baylor Dr" at bounding box center [41, 145] width 36 height 5
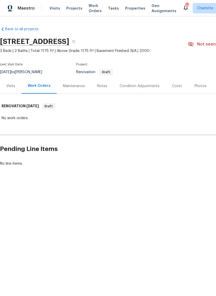
click at [8, 88] on div "Visits" at bounding box center [10, 86] width 9 height 5
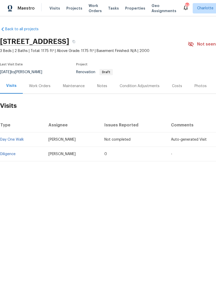
click at [35, 86] on div "Work Orders" at bounding box center [39, 86] width 21 height 5
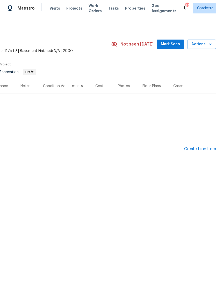
scroll to position [0, 77]
click at [174, 46] on span "Mark Seen" at bounding box center [170, 44] width 19 height 6
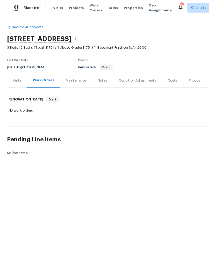
scroll to position [0, 0]
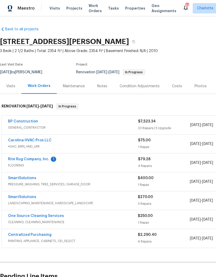
click at [17, 158] on link "Rite Rug Company, Inc." at bounding box center [28, 159] width 41 height 4
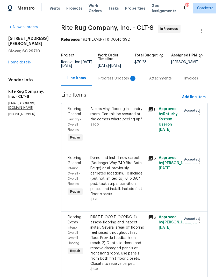
click at [118, 81] on div "Progress Updates 1" at bounding box center [117, 78] width 38 height 5
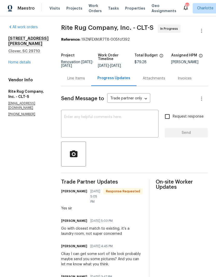
click at [87, 129] on textarea at bounding box center [109, 124] width 91 height 18
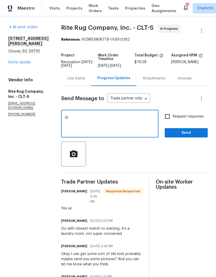
type textarea "👍🏼"
click at [197, 134] on span "Send" at bounding box center [186, 133] width 35 height 6
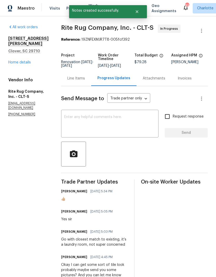
click at [15, 60] on link "Home details" at bounding box center [19, 62] width 22 height 4
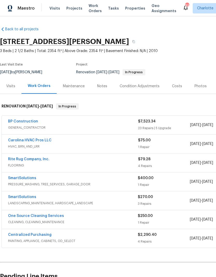
click at [12, 141] on link "Carolina HVAC Pros LLC" at bounding box center [29, 140] width 43 height 4
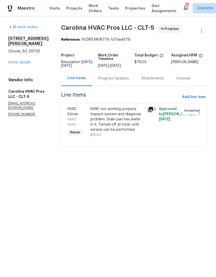
click at [124, 82] on div "Progress Updates" at bounding box center [113, 78] width 43 height 15
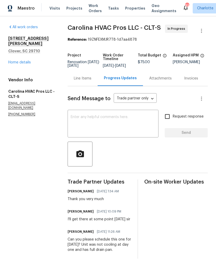
click at [14, 60] on link "Home details" at bounding box center [19, 62] width 22 height 4
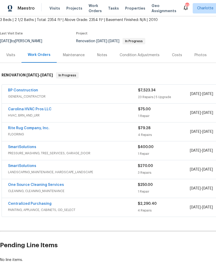
scroll to position [31, 0]
click at [14, 148] on link "SmartSolutions" at bounding box center [22, 147] width 28 height 4
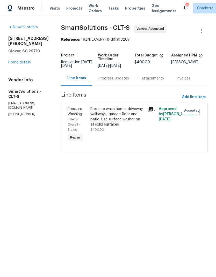
click at [123, 79] on div "Progress Updates" at bounding box center [113, 78] width 31 height 5
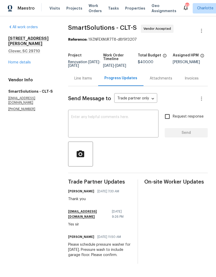
click at [14, 60] on link "Home details" at bounding box center [19, 62] width 22 height 4
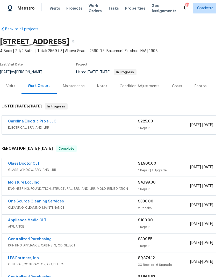
click at [16, 164] on link "Glass Doctor CLT" at bounding box center [24, 164] width 32 height 4
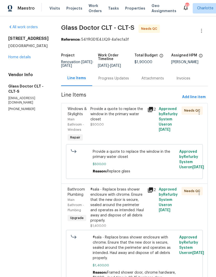
click at [114, 75] on div "Progress Updates" at bounding box center [113, 78] width 43 height 15
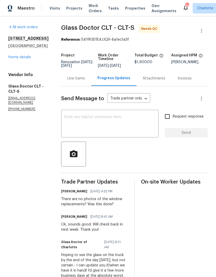
click at [67, 81] on div "Line Items" at bounding box center [76, 78] width 18 height 5
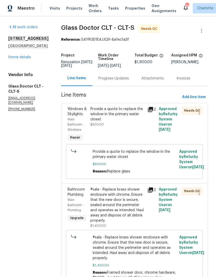
click at [67, 113] on span "Windows & Skylights" at bounding box center [76, 111] width 19 height 9
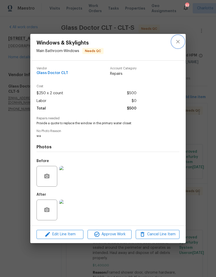
click at [177, 46] on button "close" at bounding box center [177, 41] width 12 height 12
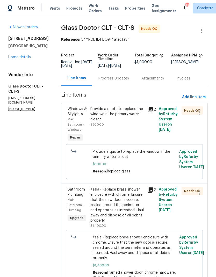
click at [17, 59] on link "Home details" at bounding box center [19, 57] width 22 height 4
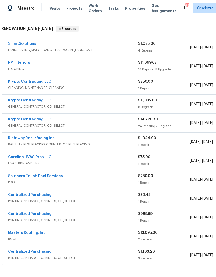
scroll to position [78, 0]
click at [15, 153] on div "Carolina HVAC Pros LLC HVAC, BRN_AND_LRR $75.00 1 Repair [DATE] - [DATE] Sent t…" at bounding box center [146, 160] width 289 height 19
click at [14, 155] on link "Carolina HVAC Pros LLC" at bounding box center [29, 157] width 43 height 4
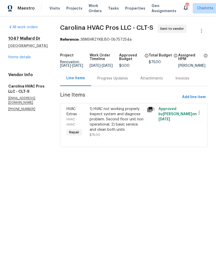
click at [113, 80] on div "Progress Updates" at bounding box center [112, 78] width 31 height 5
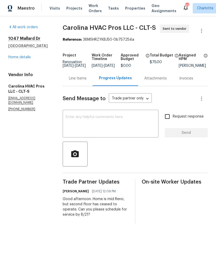
click at [15, 58] on link "Home details" at bounding box center [19, 57] width 22 height 4
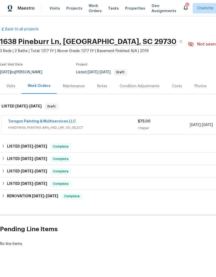
click at [112, 122] on div "Torogoz Painting & Multiservices LLC" at bounding box center [73, 122] width 130 height 6
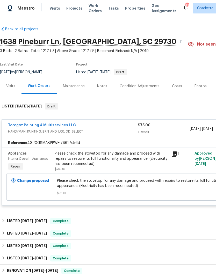
click at [174, 155] on icon at bounding box center [173, 153] width 5 height 5
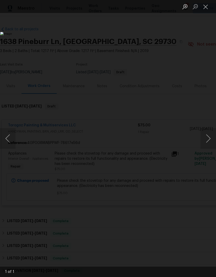
click at [204, 146] on button "Next image" at bounding box center [208, 138] width 16 height 21
click at [203, 6] on button "Close lightbox" at bounding box center [205, 6] width 10 height 9
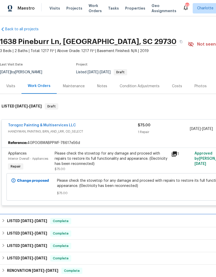
click at [42, 221] on span "8/18/25" at bounding box center [41, 221] width 12 height 4
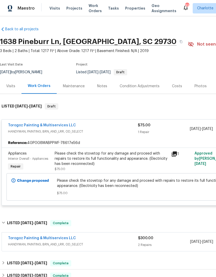
click at [112, 244] on span "HANDYMAN, PAINTING, BRN_AND_LRR, OD_SELECT" at bounding box center [73, 243] width 130 height 5
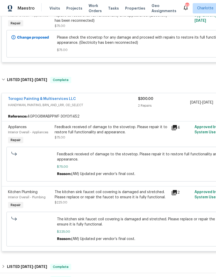
scroll to position [143, 0]
click at [174, 126] on icon at bounding box center [173, 127] width 5 height 5
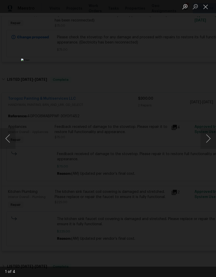
click at [209, 137] on button "Next image" at bounding box center [208, 138] width 16 height 21
click at [207, 135] on button "Next image" at bounding box center [208, 138] width 16 height 21
click at [207, 134] on button "Next image" at bounding box center [208, 138] width 16 height 21
click at [208, 136] on button "Next image" at bounding box center [208, 138] width 16 height 21
click at [207, 135] on button "Next image" at bounding box center [208, 138] width 16 height 21
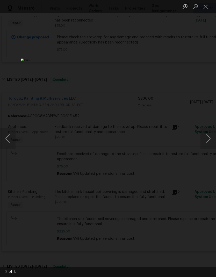
click at [207, 135] on button "Next image" at bounding box center [208, 138] width 16 height 21
click at [207, 6] on button "Close lightbox" at bounding box center [205, 6] width 10 height 9
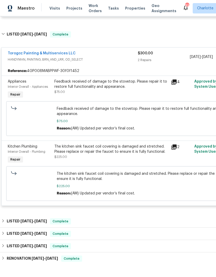
scroll to position [188, 1]
click at [171, 149] on icon at bounding box center [173, 146] width 5 height 5
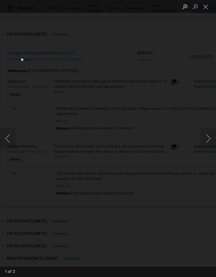
click at [203, 141] on button "Next image" at bounding box center [208, 138] width 16 height 21
click at [207, 140] on button "Next image" at bounding box center [208, 138] width 16 height 21
click at [207, 139] on button "Next image" at bounding box center [208, 138] width 16 height 21
click at [207, 138] on button "Next image" at bounding box center [208, 138] width 16 height 21
click at [205, 9] on button "Close lightbox" at bounding box center [205, 6] width 10 height 9
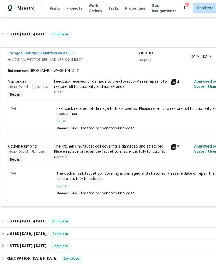
click at [61, 55] on link "Torogoz Painting & Multiservices LLC" at bounding box center [41, 53] width 68 height 4
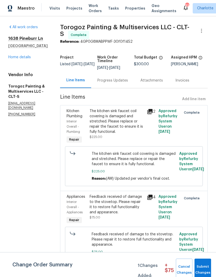
click at [126, 88] on div "Progress Updates" at bounding box center [112, 80] width 43 height 15
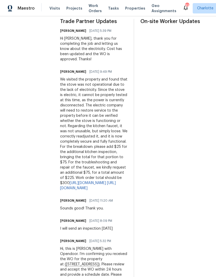
scroll to position [163, 0]
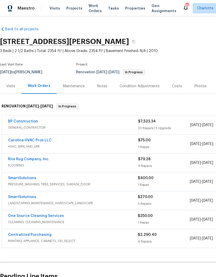
click at [38, 141] on link "Carolina HVAC Pros LLC" at bounding box center [29, 140] width 43 height 4
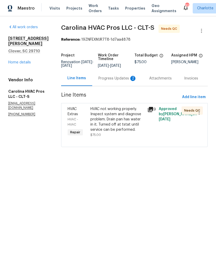
click at [117, 77] on div "Progress Updates 2" at bounding box center [117, 78] width 38 height 5
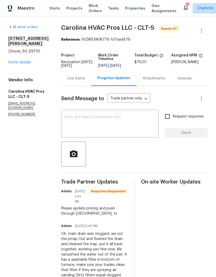
click at [75, 77] on div "Line Items" at bounding box center [76, 78] width 18 height 5
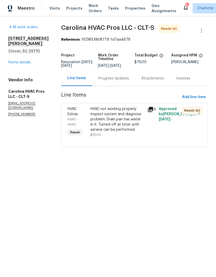
click at [152, 110] on icon at bounding box center [150, 109] width 5 height 5
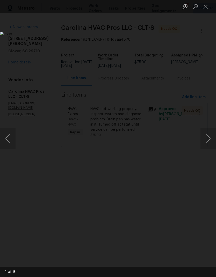
click at [209, 134] on button "Next image" at bounding box center [208, 138] width 16 height 21
click at [208, 134] on button "Next image" at bounding box center [208, 138] width 16 height 21
click at [209, 136] on button "Next image" at bounding box center [208, 138] width 16 height 21
click at [212, 133] on button "Next image" at bounding box center [208, 138] width 16 height 21
click at [209, 134] on button "Next image" at bounding box center [208, 138] width 16 height 21
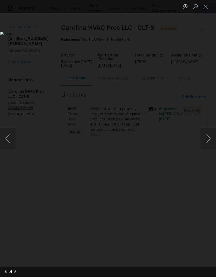
click at [209, 134] on button "Next image" at bounding box center [208, 138] width 16 height 21
click at [209, 133] on button "Next image" at bounding box center [208, 138] width 16 height 21
click at [209, 132] on button "Next image" at bounding box center [208, 138] width 16 height 21
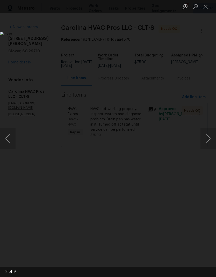
click at [209, 133] on button "Next image" at bounding box center [208, 138] width 16 height 21
click at [209, 135] on button "Next image" at bounding box center [208, 138] width 16 height 21
click at [208, 135] on button "Next image" at bounding box center [208, 138] width 16 height 21
click at [208, 136] on button "Next image" at bounding box center [208, 138] width 16 height 21
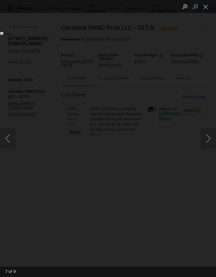
click at [207, 135] on button "Next image" at bounding box center [208, 138] width 16 height 21
click at [204, 6] on button "Close lightbox" at bounding box center [205, 6] width 10 height 9
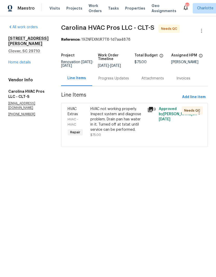
click at [111, 81] on div "Progress Updates" at bounding box center [113, 78] width 43 height 15
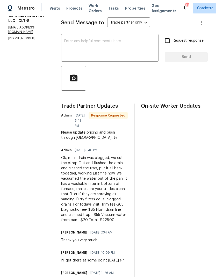
scroll to position [76, 0]
click at [93, 172] on div "Ok, main drain was clogged, we cut the ptrap Out and flushed the drain and clea…" at bounding box center [94, 188] width 67 height 67
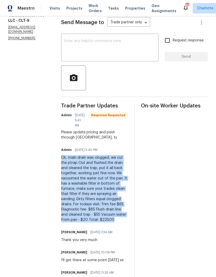
copy div "Ok, main drain was clogged, we cut the ptrap Out and flushed the drain and clea…"
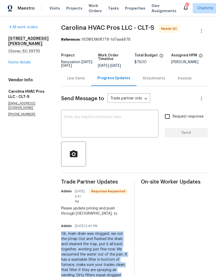
scroll to position [0, 0]
click at [81, 74] on div "Line Items" at bounding box center [76, 78] width 30 height 15
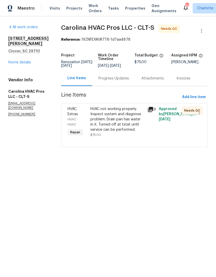
click at [78, 113] on span "HVAC Extras" at bounding box center [72, 111] width 10 height 9
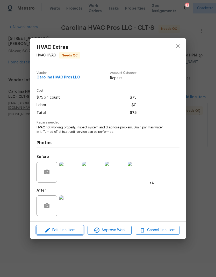
click at [69, 232] on span "Edit Line Item" at bounding box center [60, 230] width 44 height 6
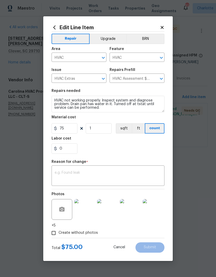
click at [108, 176] on textarea at bounding box center [108, 176] width 107 height 11
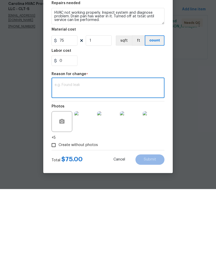
click at [88, 171] on textarea at bounding box center [108, 176] width 107 height 11
paste textarea "Ok, main drain was clogged, we cut the ptrap Out and flushed the drain and clea…"
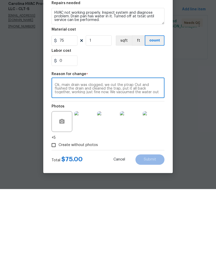
scroll to position [18, 0]
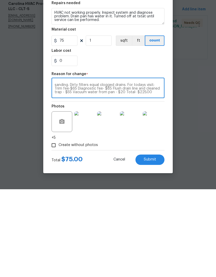
click at [136, 171] on textarea "Ok, main drain was clogged, we cut the ptrap Out and flushed the drain and clea…" at bounding box center [108, 176] width 107 height 11
type textarea "Ok, main drain was clogged, we cut the ptrap Out and flushed the drain and clea…"
click at [71, 143] on input "0" at bounding box center [64, 148] width 26 height 10
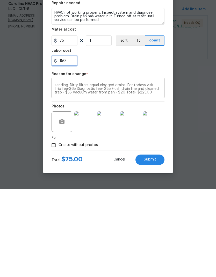
type input "150"
click at [145, 70] on div "Repair Upgrade BRN Area HVAC ​ Feature HVAC ​ Issue HVAC Extras ​ Repairs Prefi…" at bounding box center [107, 135] width 113 height 206
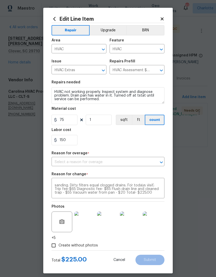
click at [135, 164] on input "text" at bounding box center [100, 162] width 98 height 8
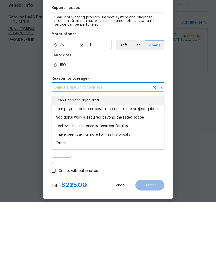
click at [94, 171] on li "I can't find the right prefill" at bounding box center [107, 175] width 113 height 9
type input "I can't find the right prefill"
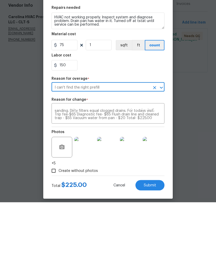
click at [126, 240] on div "Create without photos" at bounding box center [107, 245] width 113 height 10
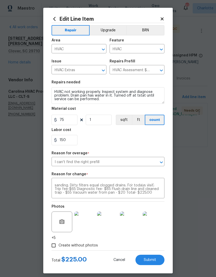
click at [154, 258] on button "Submit" at bounding box center [149, 259] width 29 height 10
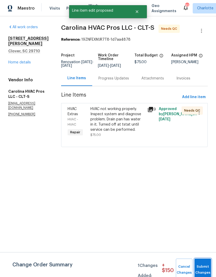
click at [206, 271] on span "Submit Changes" at bounding box center [202, 269] width 11 height 12
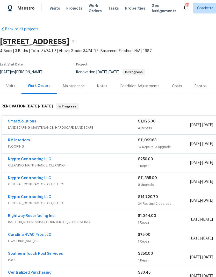
click at [83, 126] on span "LANDSCAPING_MAINTENANCE, HARDSCAPE_LANDSCAPE" at bounding box center [73, 127] width 130 height 5
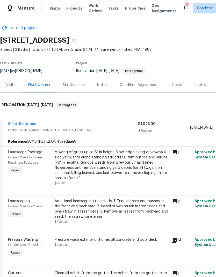
scroll to position [1, 0]
click at [110, 127] on div "SmartSolutions" at bounding box center [73, 124] width 130 height 6
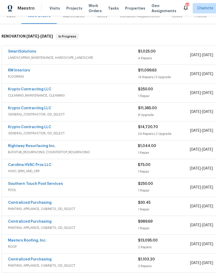
scroll to position [71, 0]
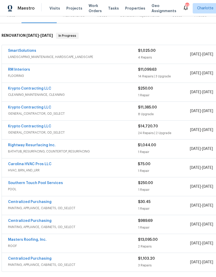
click at [24, 56] on span "LANDSCAPING_MAINTENANCE, HARDSCAPE_LANDSCAPE" at bounding box center [73, 56] width 130 height 5
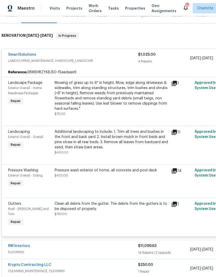
click at [30, 55] on link "SmartSolutions" at bounding box center [22, 55] width 28 height 4
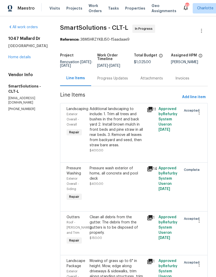
click at [119, 81] on div "Progress Updates" at bounding box center [112, 78] width 31 height 5
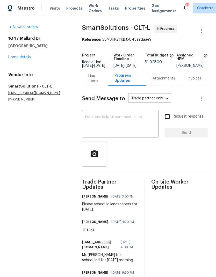
copy div "Please schedule landscapers for [DATE]."
click at [119, 118] on div "x ​" at bounding box center [120, 124] width 76 height 26
click at [126, 123] on textarea at bounding box center [120, 124] width 70 height 18
click at [105, 130] on textarea at bounding box center [120, 124] width 70 height 18
click at [102, 123] on textarea at bounding box center [120, 124] width 70 height 18
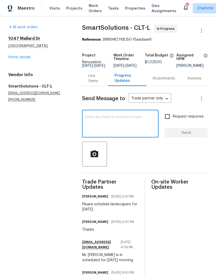
click at [96, 122] on textarea at bounding box center [120, 124] width 70 height 18
paste textarea "Please schedule landscapers for [DATE]."
type textarea "Please schedule landscapers for [DATE]."
click at [168, 120] on input "Request response" at bounding box center [167, 116] width 11 height 11
checkbox input "true"
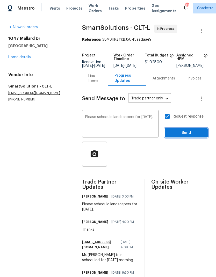
click at [193, 136] on span "Send" at bounding box center [186, 133] width 35 height 6
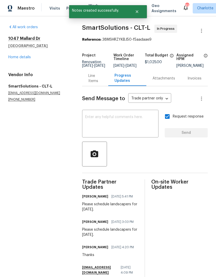
click at [13, 58] on link "Home details" at bounding box center [19, 57] width 22 height 4
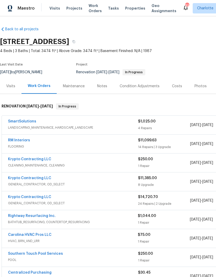
click at [40, 215] on link "Rightway Resurfacing Inc." at bounding box center [32, 216] width 48 height 4
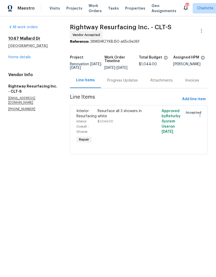
click at [14, 56] on link "Home details" at bounding box center [19, 57] width 22 height 4
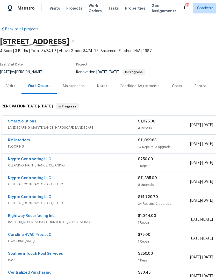
click at [13, 141] on link "RM Interiors" at bounding box center [19, 140] width 22 height 4
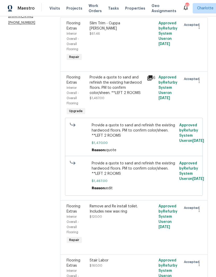
scroll to position [86, 0]
click at [148, 80] on icon at bounding box center [149, 77] width 5 height 5
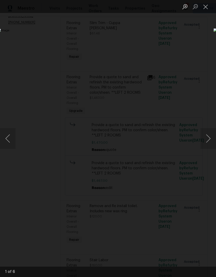
click at [213, 135] on button "Next image" at bounding box center [208, 138] width 16 height 21
click at [213, 137] on button "Next image" at bounding box center [208, 138] width 16 height 21
click at [209, 138] on button "Next image" at bounding box center [208, 138] width 16 height 21
click at [211, 140] on button "Next image" at bounding box center [208, 138] width 16 height 21
click at [209, 6] on button "Close lightbox" at bounding box center [205, 6] width 10 height 9
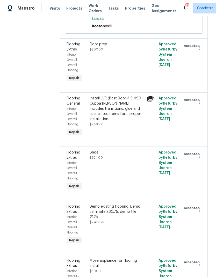
scroll to position [581, 0]
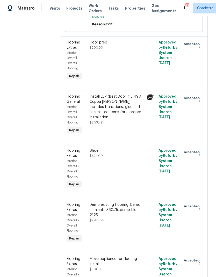
click at [150, 97] on icon at bounding box center [149, 96] width 5 height 5
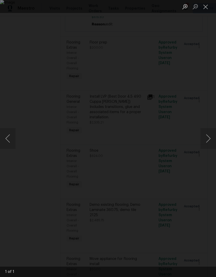
click at [206, 10] on button "Close lightbox" at bounding box center [205, 6] width 10 height 9
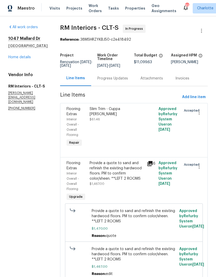
scroll to position [0, 0]
click at [13, 58] on link "Home details" at bounding box center [19, 57] width 22 height 4
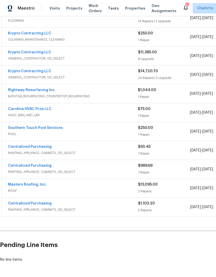
scroll to position [125, 0]
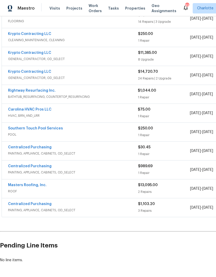
click at [12, 129] on link "Southern Touch Pool Services" at bounding box center [35, 128] width 55 height 4
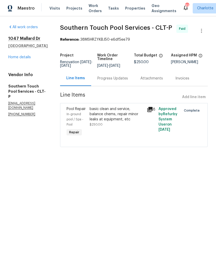
click at [118, 86] on div "Progress Updates" at bounding box center [112, 78] width 43 height 15
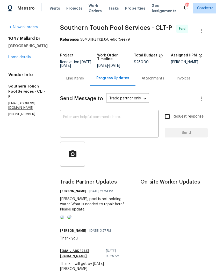
click at [17, 58] on link "Home details" at bounding box center [19, 57] width 22 height 4
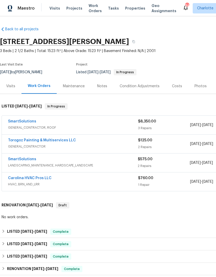
click at [16, 122] on link "SmartSolutions" at bounding box center [22, 121] width 28 height 4
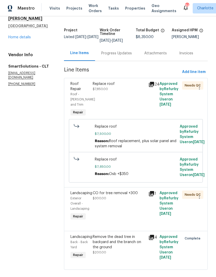
scroll to position [25, 0]
click at [154, 83] on icon at bounding box center [151, 84] width 6 height 6
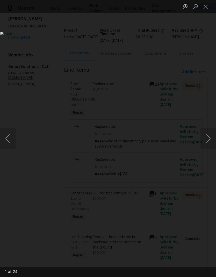
click at [206, 7] on button "Close lightbox" at bounding box center [205, 6] width 10 height 9
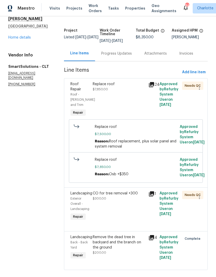
click at [116, 50] on div "Progress Updates" at bounding box center [116, 53] width 43 height 15
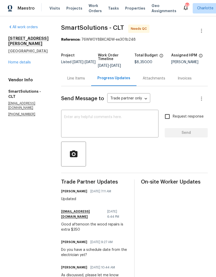
click at [103, 123] on textarea at bounding box center [109, 124] width 91 height 18
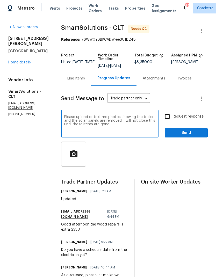
click at [140, 122] on textarea "Please upload or text me photos showing the trailer and the solar panels are re…" at bounding box center [109, 124] width 91 height 18
click at [83, 126] on textarea "Please upload or text me photos showing the trailer and the solar panels are re…" at bounding box center [109, 124] width 91 height 18
type textarea "Please upload or text me photos showing the trailer and the solar panels are re…"
click at [168, 121] on input "Request response" at bounding box center [167, 116] width 11 height 11
checkbox input "true"
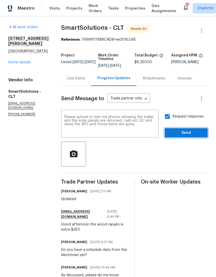
click at [192, 128] on button "Send" at bounding box center [185, 133] width 43 height 10
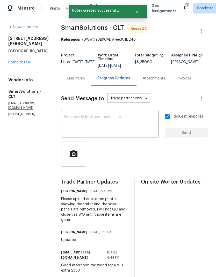
click at [82, 82] on div "Line Items" at bounding box center [76, 78] width 30 height 15
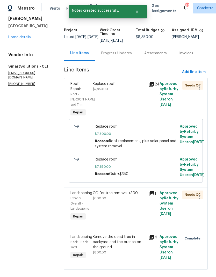
scroll to position [25, 0]
click at [151, 196] on icon at bounding box center [151, 193] width 5 height 5
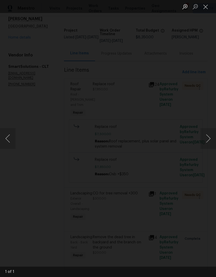
click at [169, 139] on img "Lightbox" at bounding box center [83, 138] width 171 height 220
click at [207, 137] on button "Next image" at bounding box center [208, 138] width 16 height 21
click at [209, 138] on button "Next image" at bounding box center [208, 138] width 16 height 21
click at [207, 44] on div "Lightbox" at bounding box center [108, 138] width 216 height 277
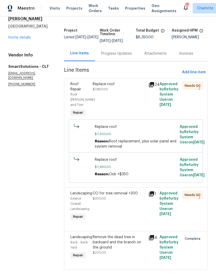
click at [82, 210] on span "Exterior Overall - Landscaping" at bounding box center [79, 203] width 19 height 13
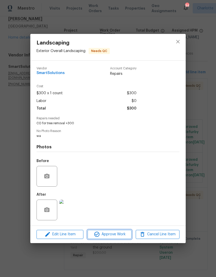
click at [112, 239] on button "Approve Work" at bounding box center [109, 234] width 44 height 9
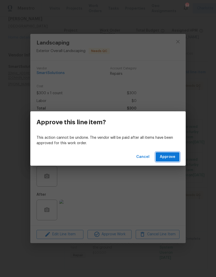
click at [172, 161] on button "Approve" at bounding box center [167, 157] width 24 height 10
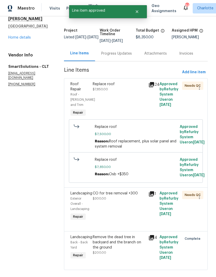
scroll to position [0, 0]
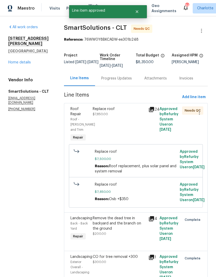
click at [24, 60] on link "Home details" at bounding box center [19, 62] width 22 height 4
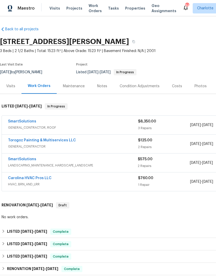
click at [55, 141] on link "Torogoz Painting & Multiservices LLC" at bounding box center [42, 140] width 68 height 4
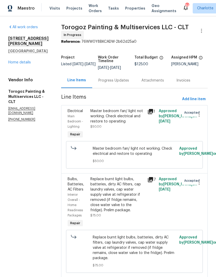
click at [129, 88] on div "Progress Updates" at bounding box center [113, 80] width 43 height 15
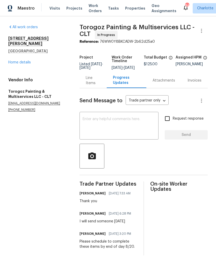
click at [120, 133] on textarea at bounding box center [118, 126] width 73 height 18
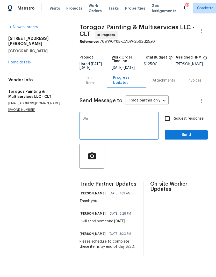
type textarea "W"
click at [15, 60] on link "Home details" at bounding box center [19, 62] width 22 height 4
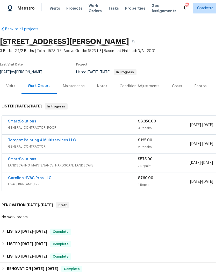
click at [27, 123] on link "SmartSolutions" at bounding box center [22, 121] width 28 height 4
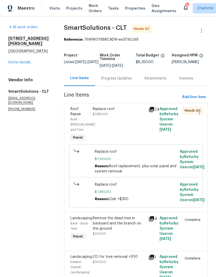
click at [81, 112] on span "Roof Repair" at bounding box center [75, 111] width 11 height 9
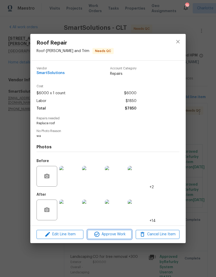
click at [109, 234] on span "Approve Work" at bounding box center [109, 234] width 41 height 6
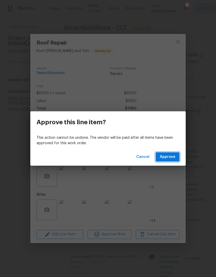
click at [177, 155] on button "Approve" at bounding box center [167, 157] width 24 height 10
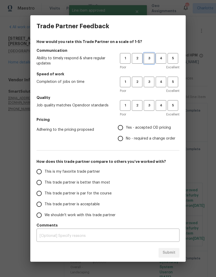
click at [151, 56] on span "3" at bounding box center [149, 58] width 10 height 6
click at [149, 81] on span "3" at bounding box center [149, 82] width 10 height 6
click at [151, 106] on span "3" at bounding box center [149, 105] width 10 height 6
click at [123, 138] on input "No - required a change order" at bounding box center [120, 138] width 11 height 11
radio input "true"
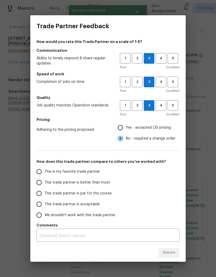
click at [125, 127] on input "Yes - accepted OD pricing" at bounding box center [120, 127] width 11 height 11
radio input "true"
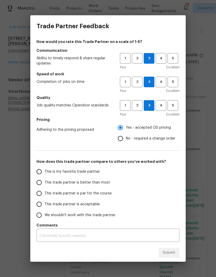
click at [120, 142] on input "No - required a change order" at bounding box center [120, 138] width 11 height 11
radio input "true"
click at [41, 190] on input "This trade partner is par for the course" at bounding box center [39, 193] width 11 height 11
click at [171, 255] on span "Submit" at bounding box center [168, 252] width 13 height 6
radio input "true"
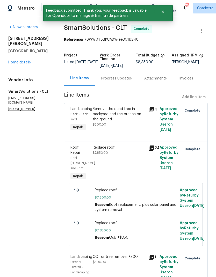
click at [12, 60] on link "Home details" at bounding box center [19, 62] width 22 height 4
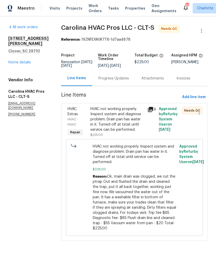
click at [82, 113] on div "HVAC Extras" at bounding box center [77, 111] width 20 height 10
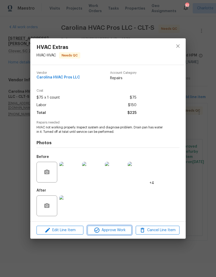
click at [117, 232] on span "Approve Work" at bounding box center [109, 230] width 41 height 6
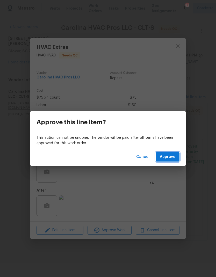
click at [173, 159] on span "Approve" at bounding box center [168, 157] width 16 height 6
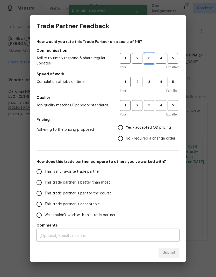
click at [149, 56] on span "3" at bounding box center [149, 58] width 10 height 6
click at [149, 81] on span "3" at bounding box center [149, 82] width 10 height 6
click at [150, 103] on span "3" at bounding box center [149, 105] width 10 height 6
click at [160, 57] on span "4" at bounding box center [161, 58] width 10 height 6
click at [159, 84] on span "4" at bounding box center [161, 82] width 10 height 6
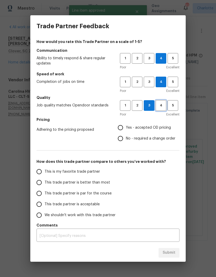
click at [161, 105] on span "4" at bounding box center [161, 105] width 10 height 6
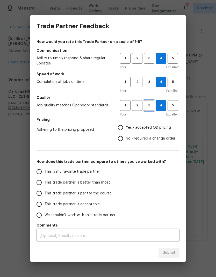
click at [146, 108] on span "3" at bounding box center [149, 105] width 10 height 6
click at [120, 127] on input "Yes - accepted OD pricing" at bounding box center [120, 127] width 11 height 11
radio input "true"
click at [43, 194] on input "This trade partner is par for the course" at bounding box center [39, 193] width 11 height 11
radio input "false"
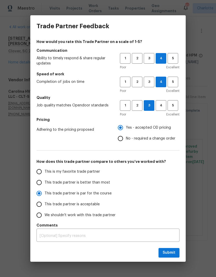
click at [44, 185] on input "This trade partner is better than most" at bounding box center [39, 182] width 11 height 11
click at [171, 253] on span "Submit" at bounding box center [168, 252] width 13 height 6
radio input "true"
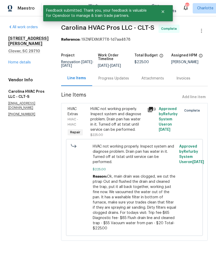
click at [117, 77] on div "Progress Updates" at bounding box center [113, 78] width 31 height 5
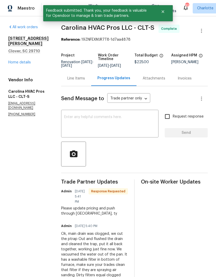
click at [107, 128] on textarea at bounding box center [109, 124] width 91 height 18
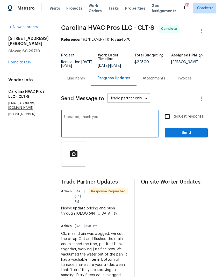
type textarea "Updated, thank you"
click at [196, 132] on span "Send" at bounding box center [186, 133] width 35 height 6
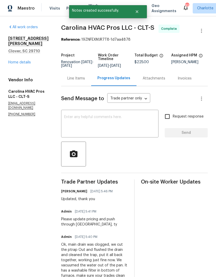
click at [18, 60] on link "Home details" at bounding box center [19, 62] width 22 height 4
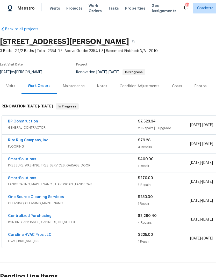
click at [17, 233] on link "Carolina HVAC Pros LLC" at bounding box center [29, 235] width 43 height 4
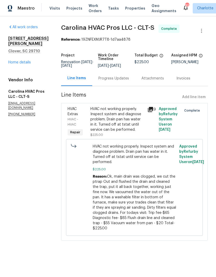
click at [118, 81] on div "Progress Updates" at bounding box center [113, 78] width 31 height 5
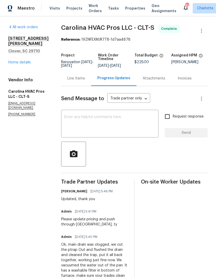
click at [25, 60] on link "Home details" at bounding box center [19, 62] width 22 height 4
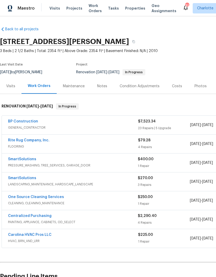
click at [69, 123] on div "BP Construction" at bounding box center [73, 122] width 130 height 6
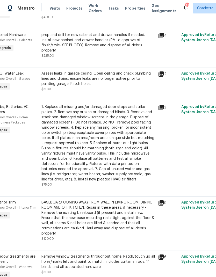
scroll to position [689, 14]
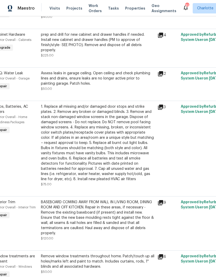
click at [162, 110] on icon at bounding box center [160, 106] width 5 height 5
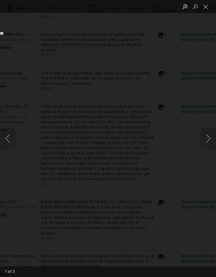
click at [207, 137] on button "Next image" at bounding box center [208, 138] width 16 height 21
click at [209, 138] on button "Next image" at bounding box center [208, 138] width 16 height 21
click at [207, 141] on button "Next image" at bounding box center [208, 138] width 16 height 21
click at [206, 5] on button "Close lightbox" at bounding box center [205, 6] width 10 height 9
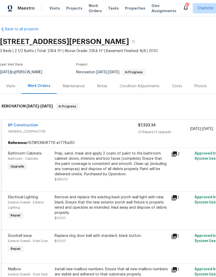
scroll to position [0, 0]
click at [94, 126] on div "BP Construction" at bounding box center [73, 126] width 130 height 6
